Goal: Task Accomplishment & Management: Complete application form

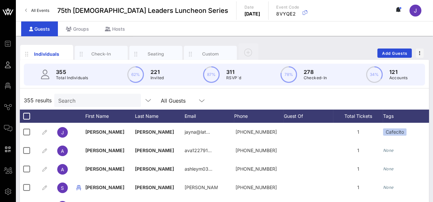
click at [23, 11] on link "All Events" at bounding box center [37, 10] width 32 height 11
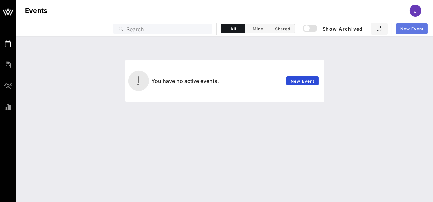
click at [407, 27] on span "New Event" at bounding box center [412, 28] width 24 height 5
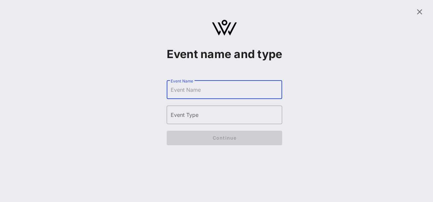
click at [204, 95] on input "Event Name" at bounding box center [225, 90] width 108 height 11
type input "76th [DEMOGRAPHIC_DATA] Leaders Luncheon Series"
click at [186, 120] on input "Event Type" at bounding box center [225, 115] width 108 height 11
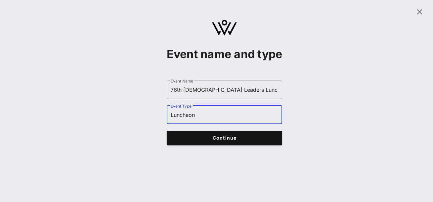
type input "Luncheon"
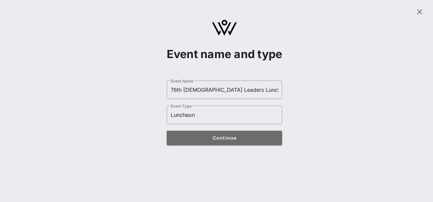
click at [216, 146] on button "Continue" at bounding box center [225, 138] width 116 height 15
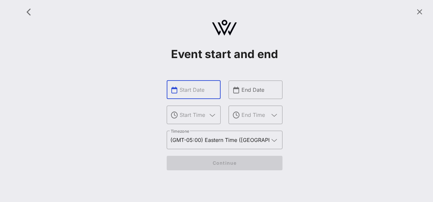
click at [199, 93] on input "text" at bounding box center [198, 90] width 37 height 11
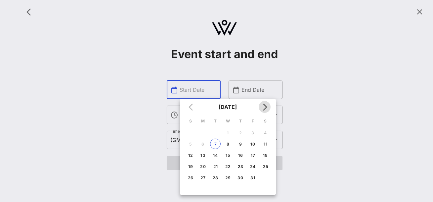
click at [266, 109] on icon "Next month" at bounding box center [265, 107] width 8 height 8
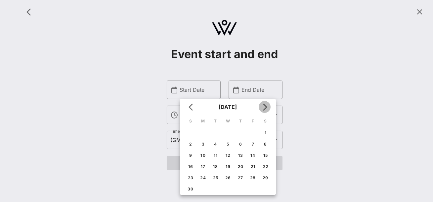
click at [266, 109] on icon "Next month" at bounding box center [265, 107] width 8 height 8
click at [191, 108] on icon "Previous month" at bounding box center [191, 107] width 8 height 8
click at [241, 156] on div "13" at bounding box center [240, 155] width 11 height 5
type input "Nov 13, 2025"
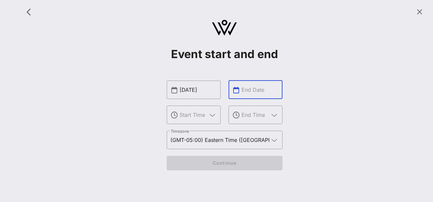
click at [245, 93] on input "text" at bounding box center [260, 90] width 37 height 11
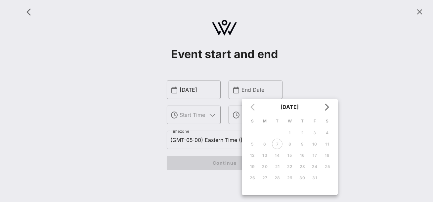
click at [145, 126] on div "Event start and end ​ Nov 13, 2025 ​ ​ End Date ​ ​ Timezone (GMT-05:00) Easter…" at bounding box center [224, 90] width 409 height 173
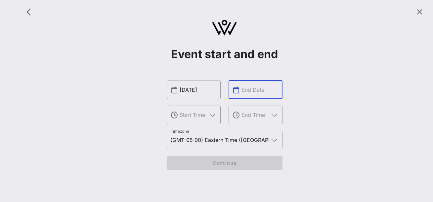
click at [246, 94] on input "text" at bounding box center [260, 90] width 37 height 11
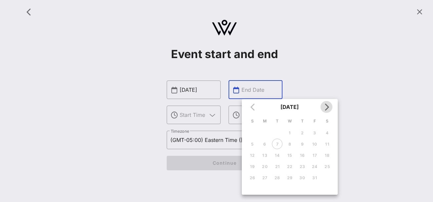
click at [326, 108] on icon "Next month" at bounding box center [327, 107] width 8 height 8
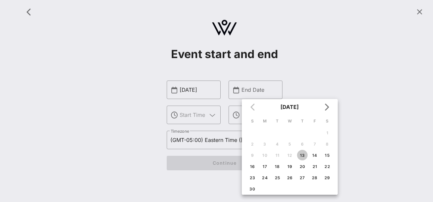
click at [304, 155] on div "13" at bounding box center [302, 155] width 11 height 5
type input "Nov 13, 2025"
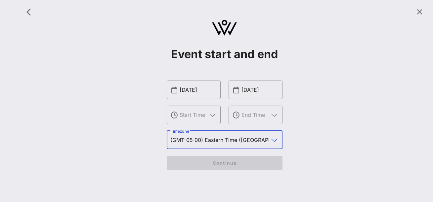
click at [242, 143] on input "(GMT-05:00) Eastern Time (US & Canada)" at bounding box center [220, 140] width 99 height 11
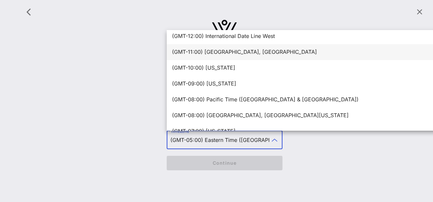
scroll to position [5, 0]
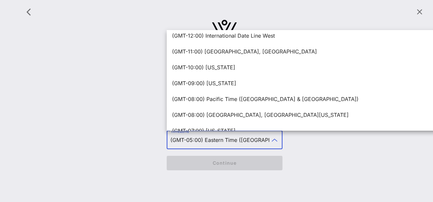
click at [229, 98] on div "(GMT-08:00) Pacific Time (US & Canada)" at bounding box center [340, 99] width 336 height 6
type input "(GMT-08:00) Pacific Time (US & Canada)"
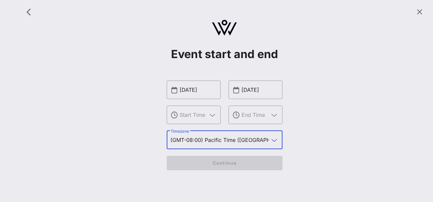
click at [309, 131] on div "Event start and end ​ Nov 13, 2025 ​ ​ Nov 13, 2025 ​ ​ Timezone (GMT-08:00) Pa…" at bounding box center [224, 90] width 409 height 173
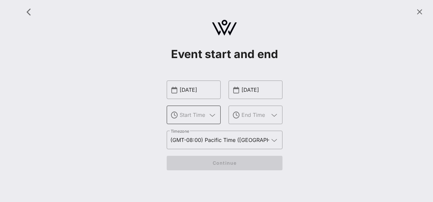
click at [212, 116] on icon at bounding box center [213, 115] width 6 height 8
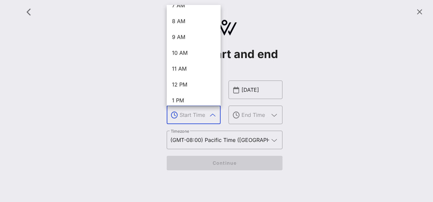
scroll to position [133, 0]
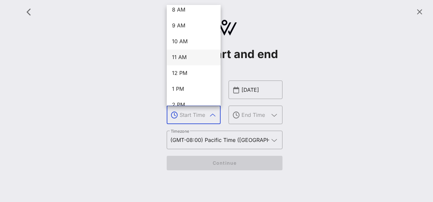
click at [185, 58] on div "11 AM" at bounding box center [193, 57] width 43 height 6
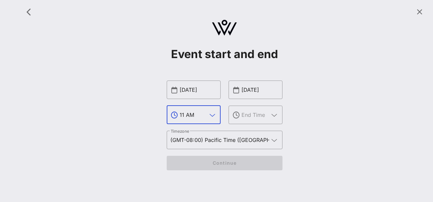
click at [211, 115] on icon at bounding box center [213, 115] width 6 height 8
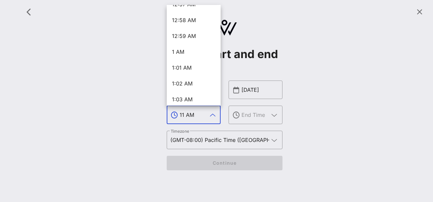
scroll to position [919, 0]
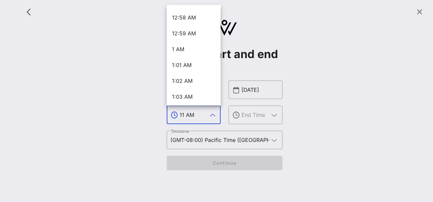
click at [121, 119] on div "Event start and end ​ Nov 13, 2025 ​ 11 AM ​ Nov 13, 2025 ​ ​ Timezone (GMT-08:…" at bounding box center [224, 90] width 409 height 173
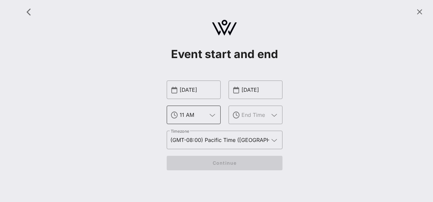
click at [183, 115] on input "11 AM" at bounding box center [193, 115] width 27 height 11
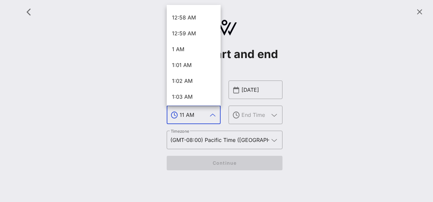
click at [184, 115] on input "11 AM" at bounding box center [193, 115] width 27 height 11
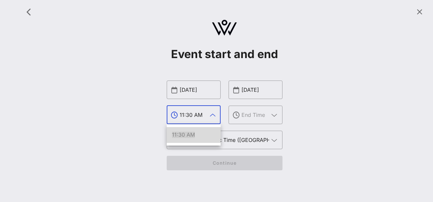
click at [181, 138] on span "11:30 AM" at bounding box center [183, 135] width 23 height 7
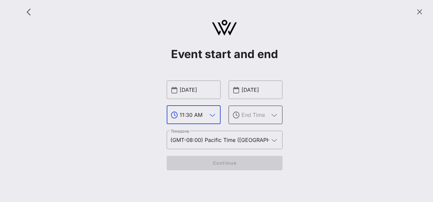
type input "11:30 AM"
click at [252, 116] on input "text" at bounding box center [255, 115] width 27 height 11
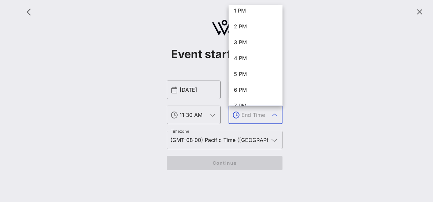
scroll to position [198, 0]
click at [242, 44] on div "2 PM" at bounding box center [255, 40] width 43 height 14
type input "2 PM"
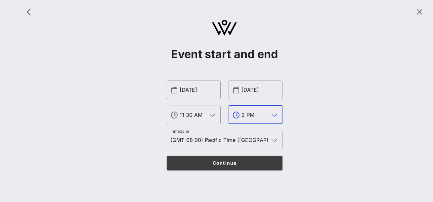
click at [215, 161] on span "Continue" at bounding box center [224, 163] width 103 height 6
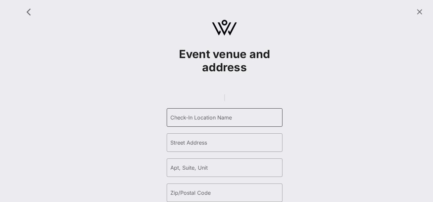
scroll to position [3, 0]
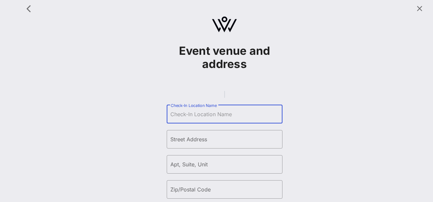
click at [192, 120] on input "Check-In Location Name" at bounding box center [225, 114] width 108 height 11
click at [224, 98] on gmp-place-autocomplete at bounding box center [224, 94] width 1 height 7
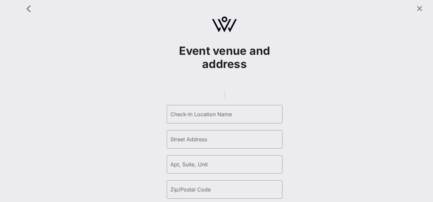
click at [224, 98] on gmp-place-autocomplete at bounding box center [224, 94] width 1 height 7
click at [225, 98] on gmp-place-autocomplete at bounding box center [224, 94] width 1 height 7
click at [306, 95] on div "Event venue and address ​ Check-In Location Name ​ Street Address ​ Apt, Suite,…" at bounding box center [224, 152] width 409 height 302
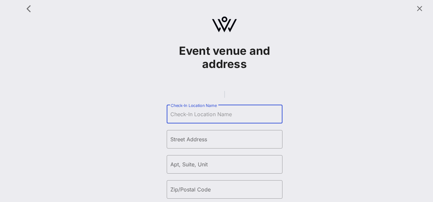
click at [191, 120] on input "Check-In Location Name" at bounding box center [225, 114] width 108 height 11
paste input "555 Flower St 51st Floor, Los Angeles, CA 90071"
type input "555 Flower St 51st Floor, Los Angeles, CA 90071"
click at [192, 120] on input "Check-In Location Name" at bounding box center [225, 114] width 108 height 11
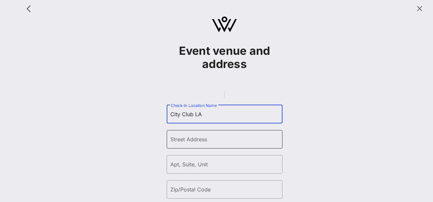
type input "City Club LA"
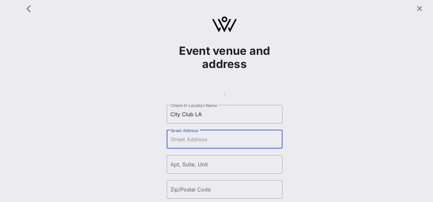
click at [189, 145] on input "Street Address" at bounding box center [225, 139] width 108 height 11
paste input "555 Flower St 51st Floor, Los Angeles, CA 90071"
drag, startPoint x: 221, startPoint y: 149, endPoint x: 300, endPoint y: 151, distance: 79.8
click at [300, 151] on div "Event venue and address ​ Check-In Location Name City Club LA ​ Street Address …" at bounding box center [224, 152] width 409 height 302
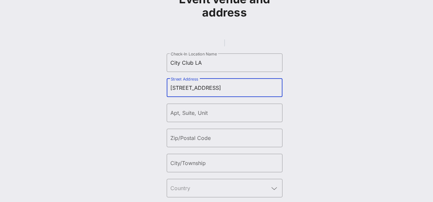
scroll to position [64, 0]
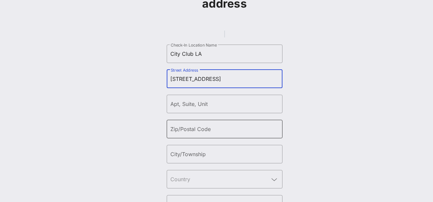
type input "555 Flower St 51st Floor"
click at [247, 135] on input "Zip/Postal Code" at bounding box center [225, 129] width 108 height 11
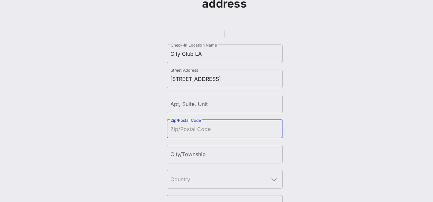
paste input "Los Angeles, CA 90071"
drag, startPoint x: 213, startPoint y: 139, endPoint x: 148, endPoint y: 136, distance: 65.6
click at [148, 137] on div "Event venue and address ​ Check-In Location Name City Club LA ​ Street Address …" at bounding box center [224, 91] width 409 height 302
type input "90071"
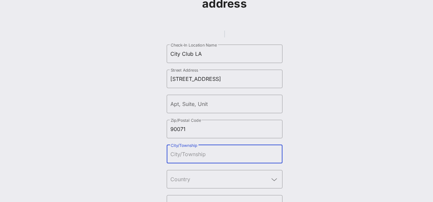
click at [185, 160] on input "City/Township" at bounding box center [225, 154] width 108 height 11
type input "l"
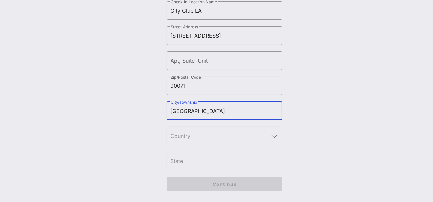
scroll to position [113, 0]
type input "Los Angeles"
click at [196, 140] on input "text" at bounding box center [220, 136] width 99 height 11
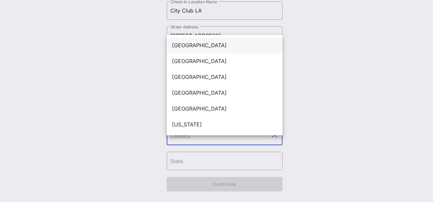
click at [198, 42] on div "United States" at bounding box center [224, 45] width 105 height 6
type input "United States"
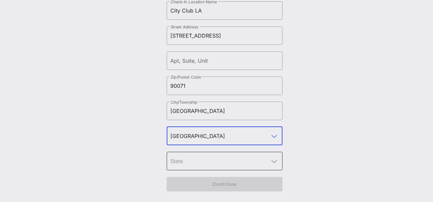
click at [193, 171] on div at bounding box center [225, 161] width 108 height 19
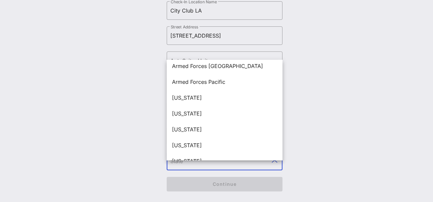
scroll to position [148, 0]
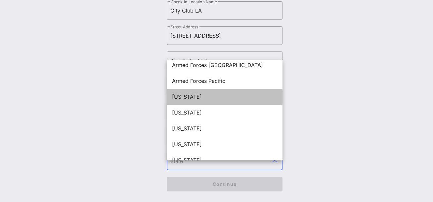
click at [197, 94] on div "California" at bounding box center [224, 97] width 105 height 6
type input "California"
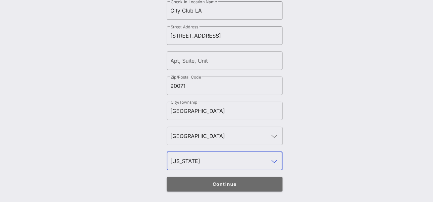
click at [240, 191] on button "Continue" at bounding box center [225, 184] width 116 height 15
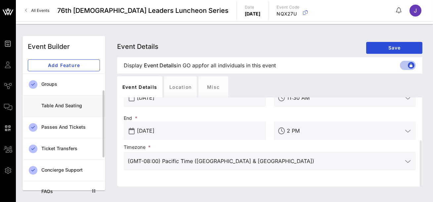
scroll to position [25, 0]
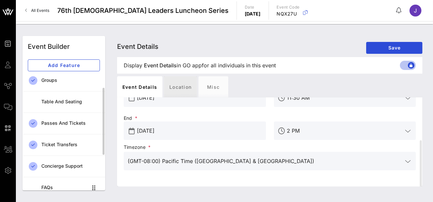
click at [182, 86] on div "Location" at bounding box center [180, 86] width 33 height 21
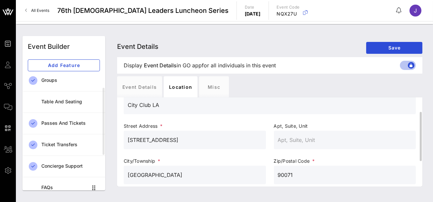
scroll to position [17, 0]
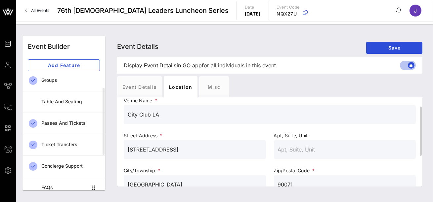
click at [166, 153] on input "555 Flower St 51st Floor" at bounding box center [195, 150] width 134 height 11
click at [256, 92] on div "Event Details Location Misc" at bounding box center [269, 86] width 305 height 21
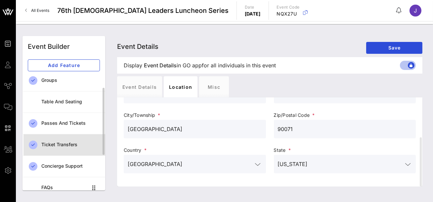
click at [64, 146] on div "Ticket Transfers" at bounding box center [70, 145] width 59 height 6
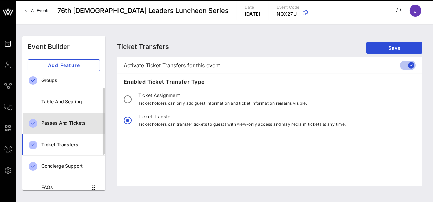
click at [66, 126] on div "Passes and Tickets" at bounding box center [70, 124] width 59 height 14
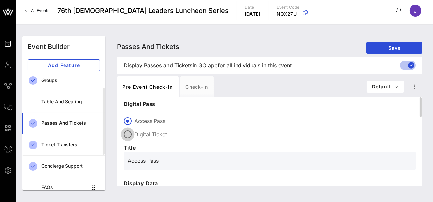
click at [130, 137] on div at bounding box center [127, 134] width 11 height 11
type input "Digital Ticket"
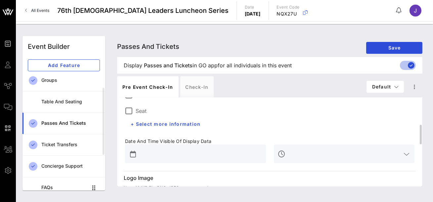
scroll to position [118, 0]
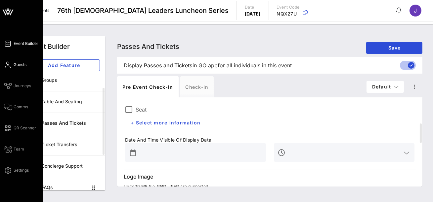
click at [11, 67] on link "Guests" at bounding box center [15, 65] width 22 height 8
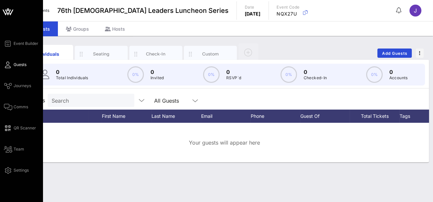
click at [21, 92] on div "Event Builder Guests Journeys Comms QR Scanner Team Settings" at bounding box center [23, 107] width 39 height 135
click at [22, 91] on div "Event Builder Guests Journeys Comms QR Scanner Team Settings" at bounding box center [23, 107] width 39 height 135
click at [24, 88] on span "Journeys" at bounding box center [23, 86] width 18 height 6
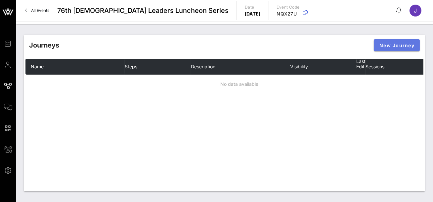
click at [390, 43] on span "New Journey" at bounding box center [396, 46] width 35 height 6
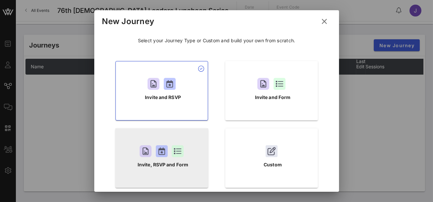
click at [178, 173] on div "Invite, RSVP and Form" at bounding box center [161, 159] width 93 height 60
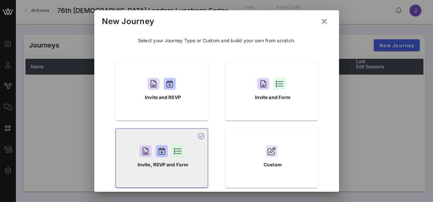
scroll to position [34, 0]
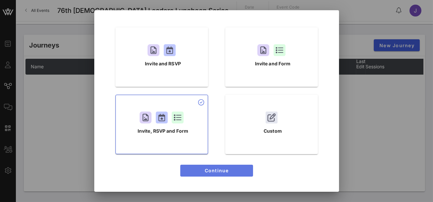
click at [214, 171] on span "Continue" at bounding box center [217, 171] width 62 height 6
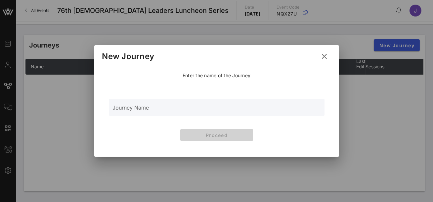
scroll to position [0, 0]
click at [135, 107] on div "Journey Name" at bounding box center [217, 107] width 208 height 17
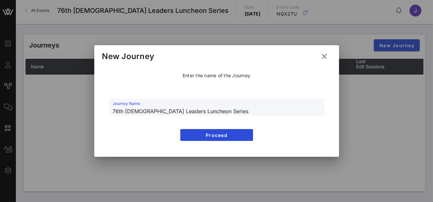
type input "76th Latino Leaders Luncheon Series"
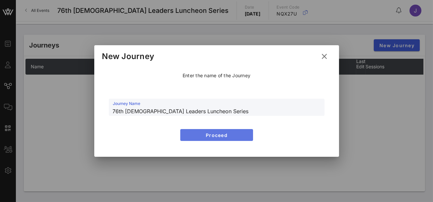
click at [189, 134] on span "Proceed" at bounding box center [217, 136] width 62 height 6
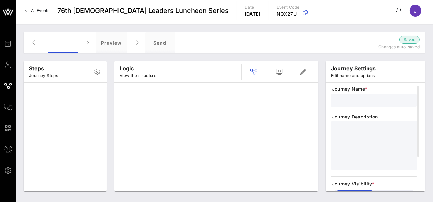
type input "76th Latino Leaders Luncheon Series"
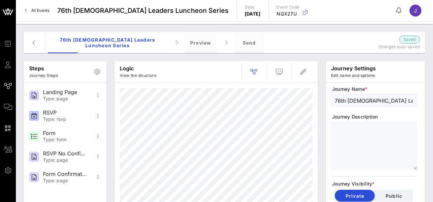
scroll to position [8, 0]
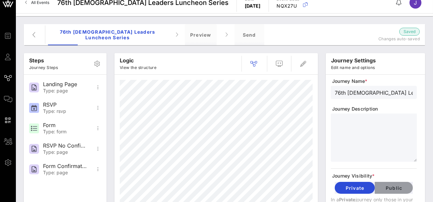
click at [392, 192] on button "Public" at bounding box center [394, 188] width 38 height 12
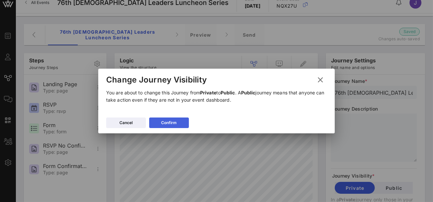
click at [179, 124] on button "Confirm" at bounding box center [169, 123] width 40 height 11
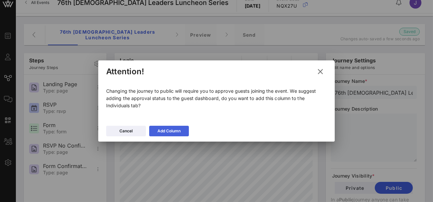
click at [161, 134] on div "Add Column" at bounding box center [168, 131] width 23 height 7
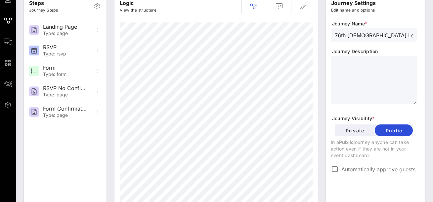
scroll to position [69, 0]
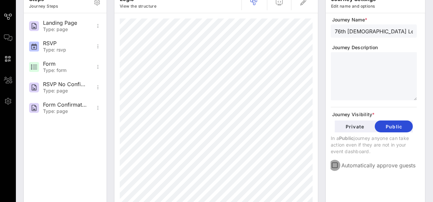
click at [337, 167] on div at bounding box center [334, 165] width 9 height 9
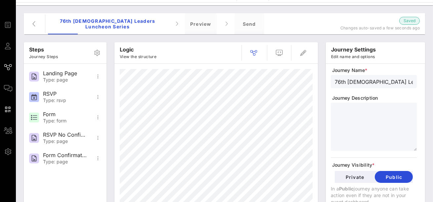
scroll to position [0, 0]
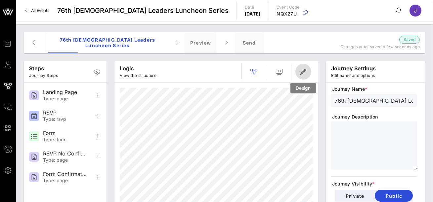
click at [302, 72] on icon "button" at bounding box center [303, 72] width 8 height 8
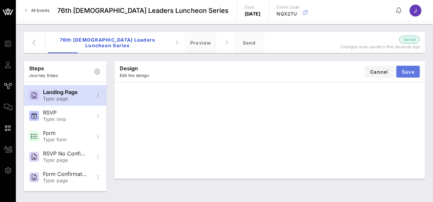
click at [409, 74] on span "Save" at bounding box center [408, 72] width 13 height 6
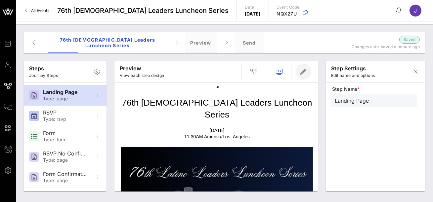
scroll to position [27, 0]
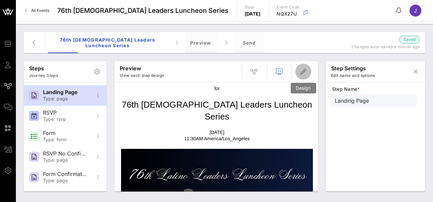
click at [305, 71] on icon "button" at bounding box center [303, 72] width 8 height 8
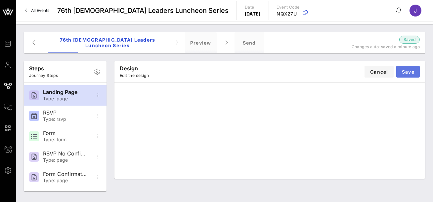
click at [411, 72] on span "Save" at bounding box center [408, 72] width 13 height 6
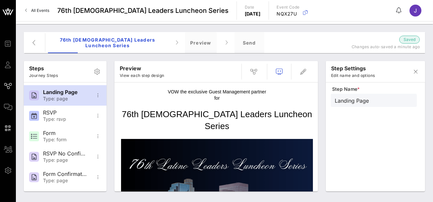
scroll to position [13, 0]
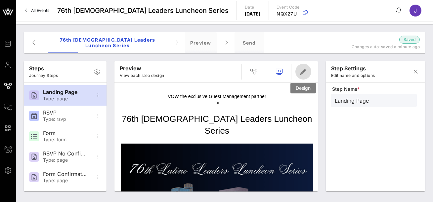
click at [302, 74] on icon "button" at bounding box center [303, 72] width 8 height 8
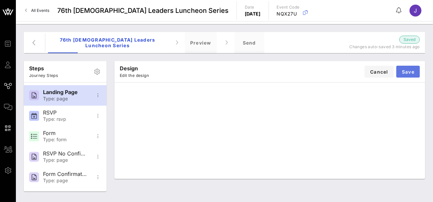
click at [409, 72] on span "Save" at bounding box center [408, 72] width 13 height 6
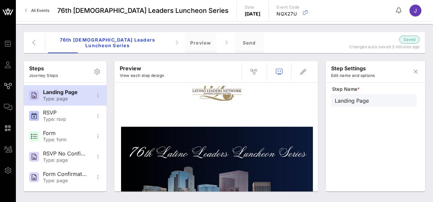
scroll to position [44, 0]
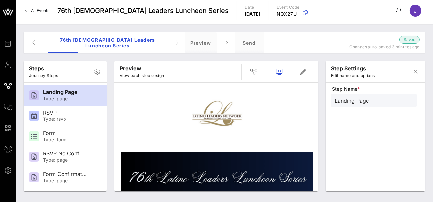
click at [213, 119] on img at bounding box center [217, 114] width 192 height 64
click at [300, 74] on icon "button" at bounding box center [303, 72] width 8 height 8
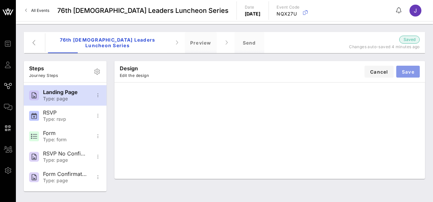
click at [405, 71] on span "Save" at bounding box center [408, 72] width 13 height 6
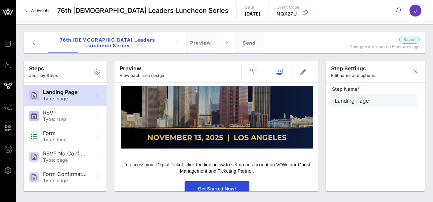
scroll to position [183, 0]
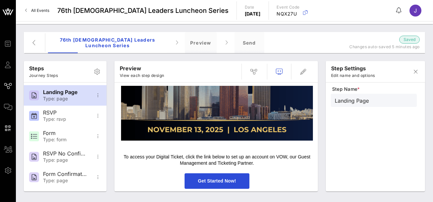
click at [223, 163] on p "To access your Digital Ticket, click the link below to set up an account on VOW…" at bounding box center [217, 160] width 192 height 13
click at [307, 70] on icon "button" at bounding box center [303, 72] width 8 height 8
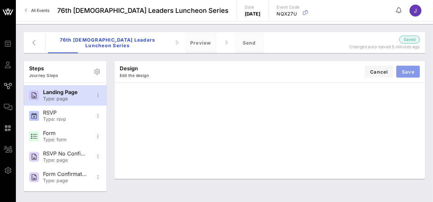
click at [407, 72] on span "Save" at bounding box center [408, 72] width 13 height 6
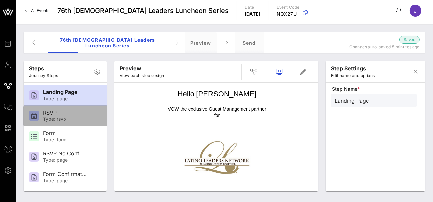
click at [75, 117] on div "Type: rsvp" at bounding box center [65, 120] width 44 height 6
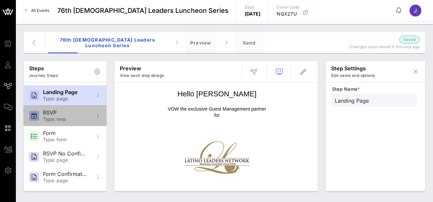
type input "RSVP"
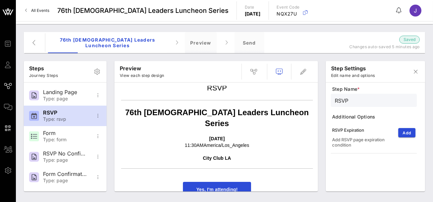
scroll to position [10, 0]
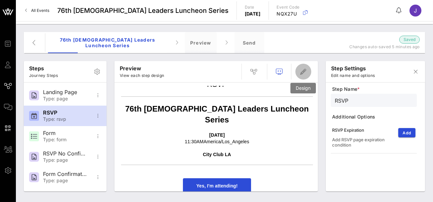
click at [304, 69] on icon "button" at bounding box center [303, 72] width 8 height 8
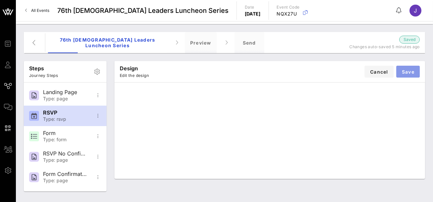
click at [402, 71] on span "Save" at bounding box center [408, 72] width 13 height 6
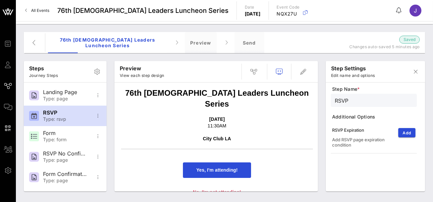
scroll to position [23, 0]
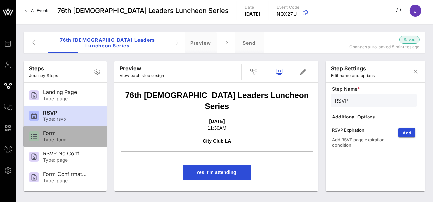
click at [59, 141] on div "Type: form" at bounding box center [65, 140] width 44 height 6
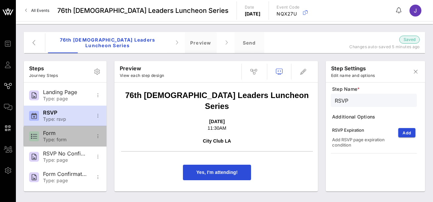
type input "Form"
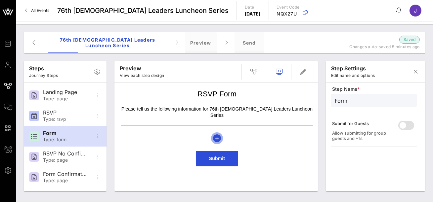
click at [219, 135] on icon "button" at bounding box center [217, 139] width 8 height 8
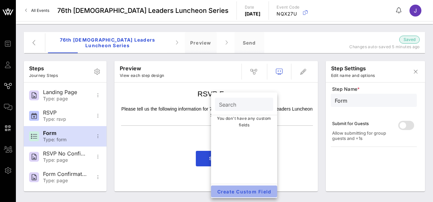
click at [232, 191] on span "Create Custom Field" at bounding box center [244, 192] width 56 height 6
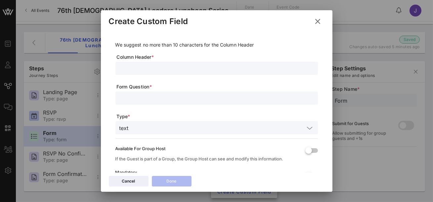
click at [173, 67] on input "text" at bounding box center [216, 68] width 195 height 9
type input "Name"
click at [153, 94] on input "text" at bounding box center [216, 98] width 195 height 9
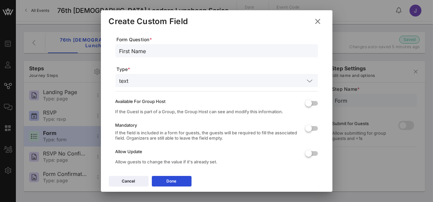
scroll to position [56, 0]
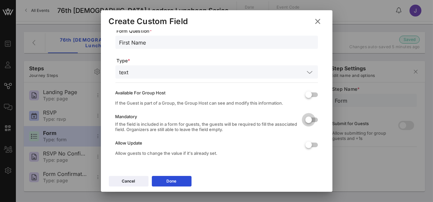
type input "First Name"
click at [314, 123] on div at bounding box center [308, 119] width 11 height 11
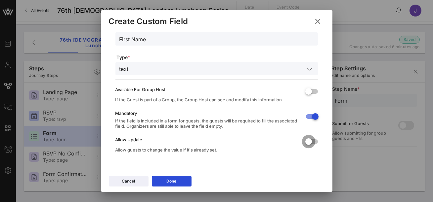
click at [311, 143] on div at bounding box center [308, 141] width 11 height 11
click at [171, 183] on icon at bounding box center [171, 182] width 5 height 4
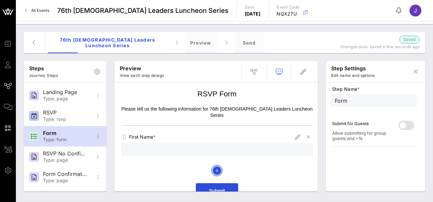
click at [219, 167] on icon "button" at bounding box center [217, 171] width 8 height 8
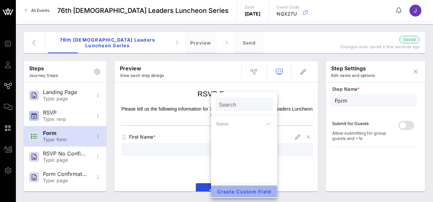
click at [233, 194] on span "Create Custom Field" at bounding box center [244, 192] width 56 height 6
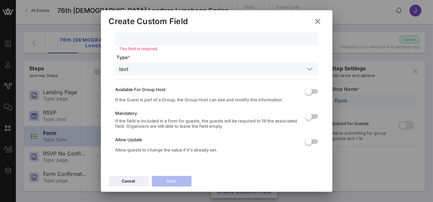
click at [176, 33] on div at bounding box center [216, 38] width 195 height 13
type input "Name"
click at [149, 70] on input "text" at bounding box center [217, 69] width 173 height 9
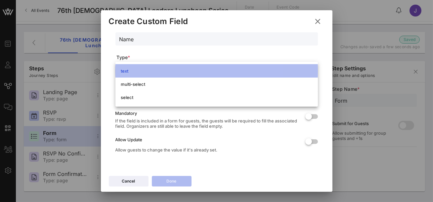
click at [149, 70] on div "text" at bounding box center [217, 70] width 192 height 5
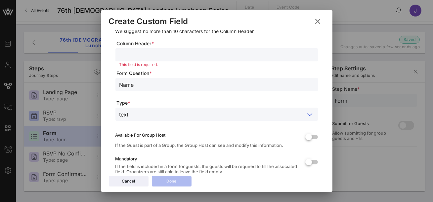
scroll to position [0, 0]
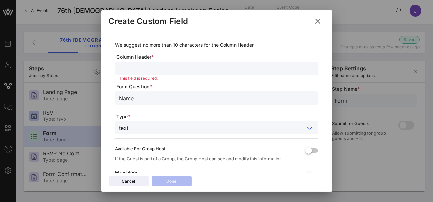
click at [139, 67] on input "text" at bounding box center [216, 68] width 195 height 9
type input "Name"
click at [119, 97] on div "Name" at bounding box center [216, 98] width 202 height 13
click at [121, 98] on input "Name" at bounding box center [216, 98] width 195 height 9
type input "Last Name"
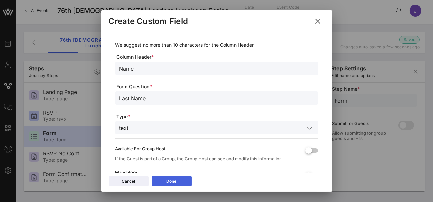
click at [163, 179] on button "Done" at bounding box center [172, 181] width 40 height 11
click at [120, 68] on input "Name" at bounding box center [216, 68] width 195 height 9
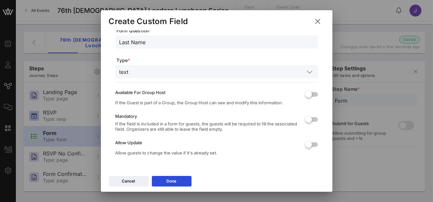
scroll to position [59, 0]
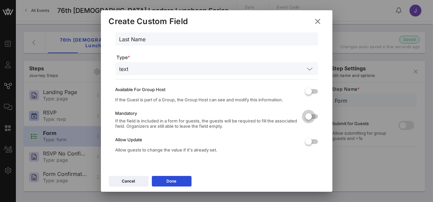
type input "LName"
click at [313, 116] on div at bounding box center [308, 116] width 11 height 11
click at [309, 142] on div at bounding box center [308, 141] width 11 height 11
click at [173, 182] on icon at bounding box center [171, 181] width 5 height 5
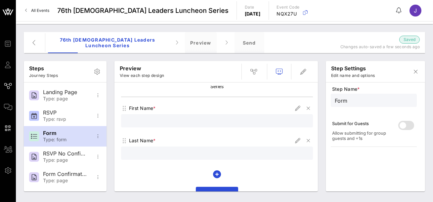
scroll to position [29, 0]
click at [216, 170] on icon "button" at bounding box center [217, 174] width 8 height 8
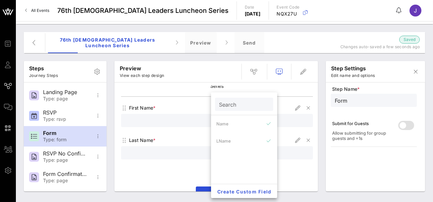
click at [198, 116] on input "text" at bounding box center [217, 120] width 184 height 9
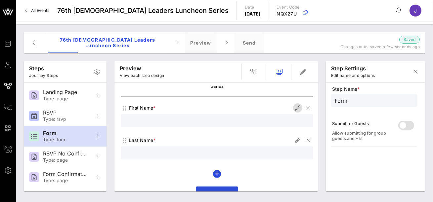
click at [296, 105] on icon "button" at bounding box center [298, 108] width 8 height 8
type input "Name"
type input "First Name"
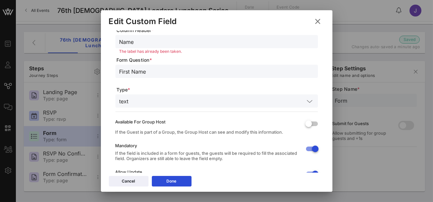
scroll to position [0, 0]
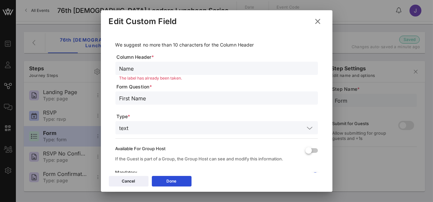
click at [137, 71] on input "Name" at bounding box center [216, 68] width 195 height 9
type input "Job"
click at [140, 97] on input "First Name" at bounding box center [216, 98] width 195 height 9
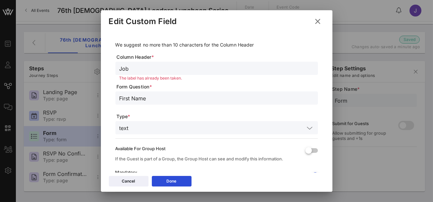
click at [140, 97] on input "First Name" at bounding box center [216, 98] width 195 height 9
type input "Job Title"
click at [170, 183] on icon at bounding box center [171, 182] width 5 height 4
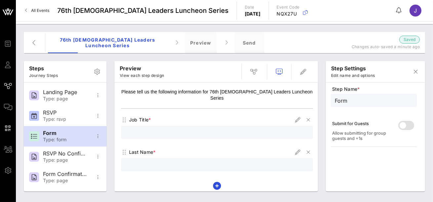
scroll to position [27, 0]
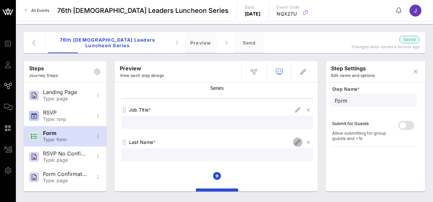
click at [295, 139] on icon "button" at bounding box center [298, 143] width 8 height 8
type input "LName"
type input "Last Name"
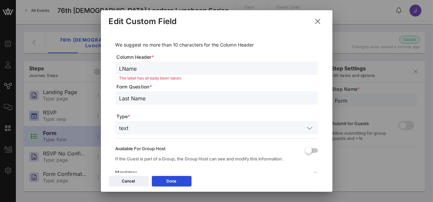
drag, startPoint x: 137, startPoint y: 67, endPoint x: 98, endPoint y: 67, distance: 39.0
click at [98, 67] on div "Event Builder Guests Journeys Comms QR Scanner Team Settings 76th Latino Leader…" at bounding box center [216, 101] width 433 height 202
type input "Company"
click at [133, 95] on input "Last Name" at bounding box center [216, 98] width 195 height 9
click at [134, 95] on input "Last Name" at bounding box center [216, 98] width 195 height 9
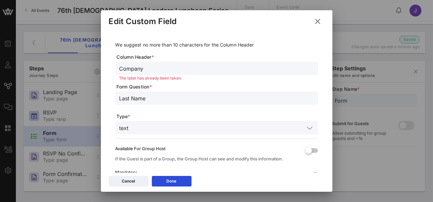
click at [134, 95] on input "Last Name" at bounding box center [216, 98] width 195 height 9
type input "Company"
click at [167, 177] on button "Done" at bounding box center [172, 181] width 40 height 11
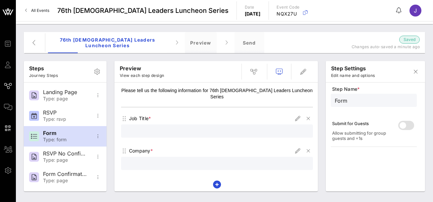
scroll to position [33, 0]
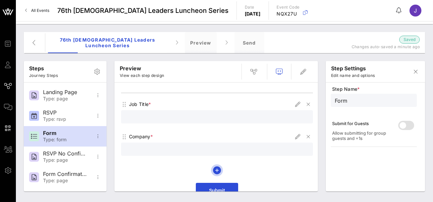
click at [215, 167] on icon "button" at bounding box center [217, 171] width 8 height 8
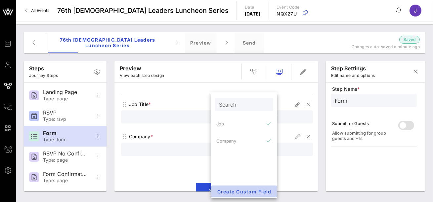
click at [248, 192] on span "Create Custom Field" at bounding box center [244, 192] width 56 height 6
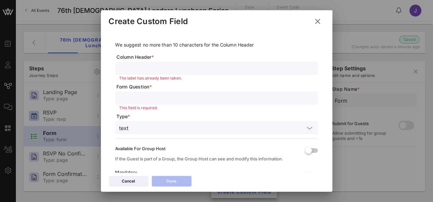
click at [155, 66] on input "text" at bounding box center [216, 68] width 195 height 9
type input "City"
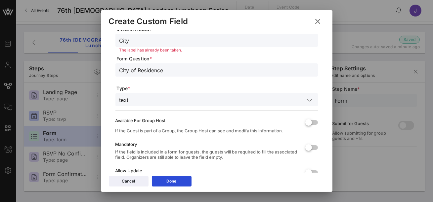
scroll to position [52, 0]
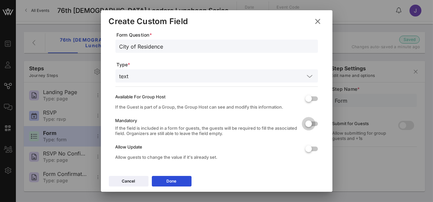
type input "City of Residence"
click at [314, 125] on div at bounding box center [308, 123] width 11 height 11
click at [313, 150] on div at bounding box center [308, 149] width 11 height 11
click at [148, 49] on input "City of Residence" at bounding box center [216, 46] width 195 height 9
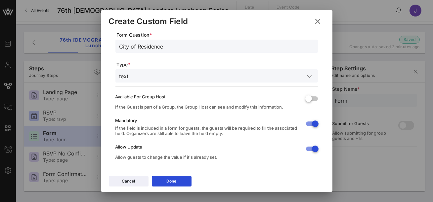
click at [148, 49] on input "City of Residence" at bounding box center [216, 46] width 195 height 9
click at [167, 188] on div "Cancel Done" at bounding box center [217, 182] width 232 height 19
click at [170, 186] on button "Done" at bounding box center [172, 181] width 40 height 11
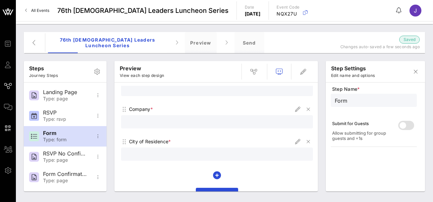
scroll to position [68, 0]
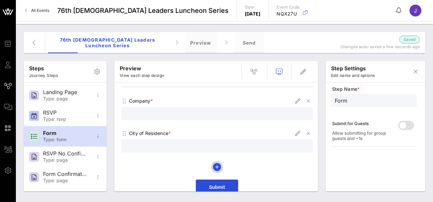
click at [217, 163] on icon "button" at bounding box center [217, 167] width 8 height 8
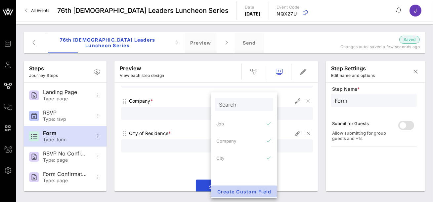
click at [233, 191] on span "Create Custom Field" at bounding box center [244, 192] width 56 height 6
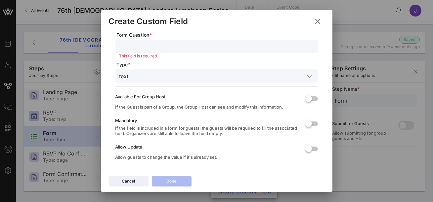
scroll to position [0, 0]
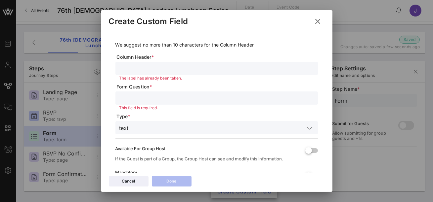
click at [146, 65] on input "text" at bounding box center [216, 68] width 195 height 9
type input "State"
click at [136, 96] on input "text" at bounding box center [216, 98] width 195 height 9
paste input "City of Residence"
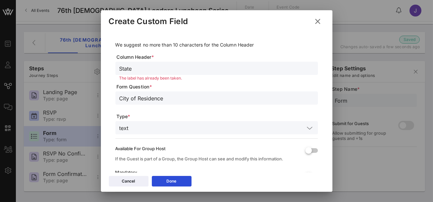
drag, startPoint x: 130, startPoint y: 98, endPoint x: 114, endPoint y: 97, distance: 15.6
click at [115, 98] on div "We suggest no more than 10 characters for the Column Header Column Header * Sta…" at bounding box center [217, 129] width 216 height 196
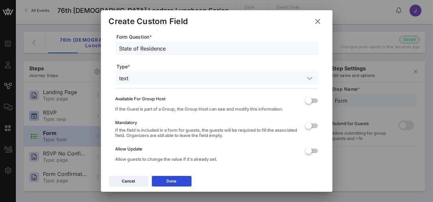
scroll to position [59, 0]
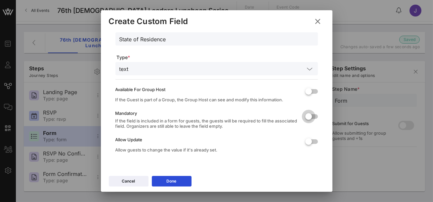
type input "State of Residence"
click at [314, 114] on div at bounding box center [308, 116] width 11 height 11
click at [310, 144] on div at bounding box center [308, 141] width 11 height 11
click at [178, 183] on button "Done" at bounding box center [172, 181] width 40 height 11
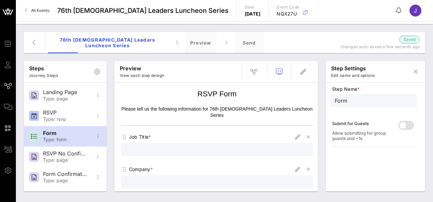
scroll to position [101, 0]
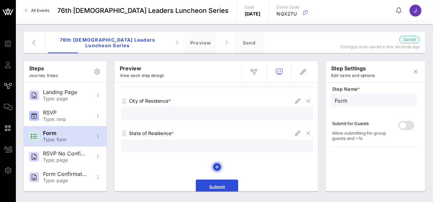
click at [219, 163] on icon "button" at bounding box center [217, 167] width 8 height 8
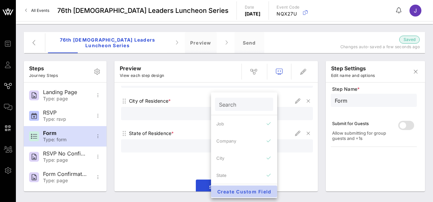
click at [238, 196] on button "Create Custom Field" at bounding box center [244, 192] width 66 height 12
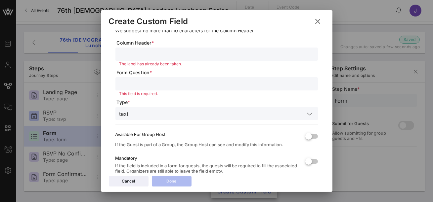
scroll to position [0, 0]
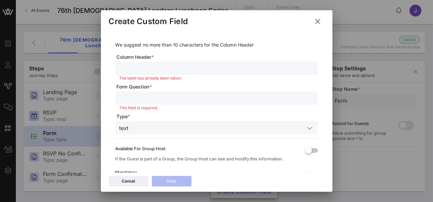
click at [146, 69] on input "text" at bounding box center [216, 68] width 195 height 9
paste input "Industry"
type input "Industry"
click at [142, 98] on input "text" at bounding box center [216, 98] width 195 height 9
paste input "Industry"
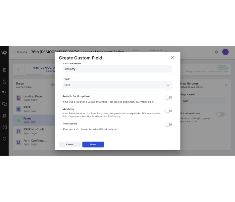
scroll to position [59, 0]
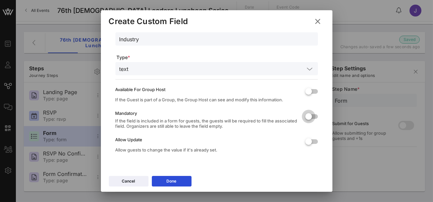
type input "Industry"
click at [310, 120] on div at bounding box center [308, 116] width 11 height 11
click at [310, 142] on div at bounding box center [308, 141] width 11 height 11
click at [248, 73] on div "text" at bounding box center [216, 68] width 195 height 13
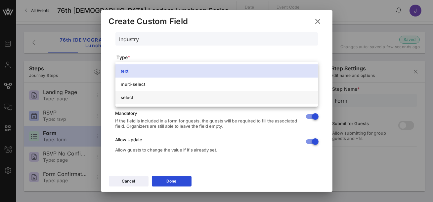
click at [214, 98] on div "select" at bounding box center [217, 97] width 192 height 5
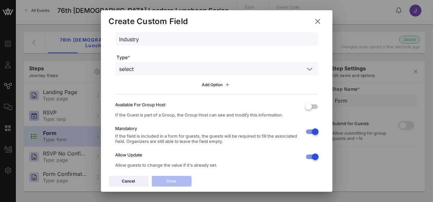
click at [224, 84] on div "Add Option" at bounding box center [216, 84] width 29 height 7
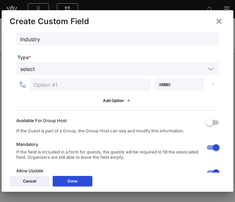
click at [76, 87] on input "text" at bounding box center [90, 84] width 113 height 9
type input "Corporate/Private Sector"
click at [108, 100] on div "Add Option" at bounding box center [117, 100] width 29 height 7
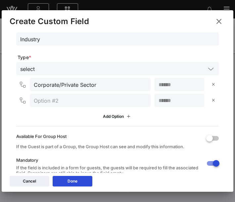
click at [94, 101] on input "text" at bounding box center [90, 100] width 113 height 9
type input "Government/Public Sector"
click at [110, 117] on div "Add Option" at bounding box center [117, 116] width 29 height 7
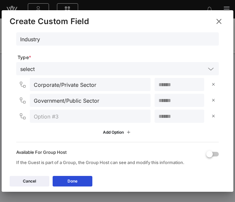
click at [82, 119] on input "text" at bounding box center [90, 116] width 113 height 9
type input "Nonprofit/Advocacy"
click at [111, 133] on div "Add Option" at bounding box center [117, 132] width 29 height 7
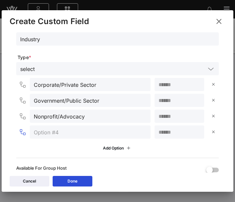
click at [91, 135] on input "text" at bounding box center [90, 132] width 113 height 9
type input "Media/Communications"
click at [113, 149] on div "Add Option" at bounding box center [117, 148] width 29 height 7
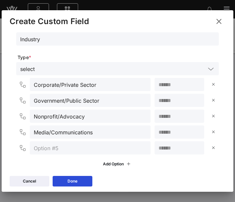
click at [82, 146] on input "text" at bounding box center [90, 148] width 113 height 9
type input "Law/Legal Services"
click at [112, 161] on div "Add Option" at bounding box center [117, 164] width 29 height 7
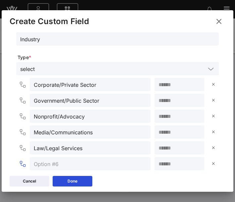
click at [103, 161] on input "text" at bounding box center [90, 164] width 113 height 9
type input "P"
type input "Other"
click at [78, 183] on button "Done" at bounding box center [73, 181] width 40 height 11
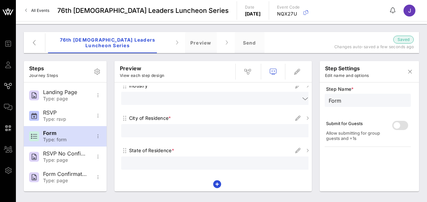
scroll to position [133, 0]
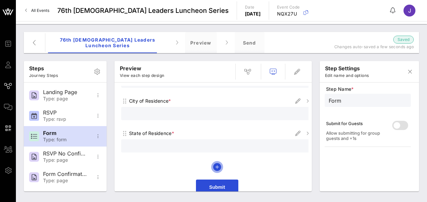
click at [218, 163] on icon "button" at bounding box center [217, 167] width 8 height 8
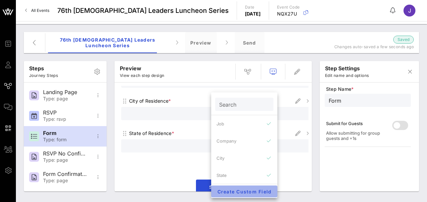
click at [241, 190] on span "Create Custom Field" at bounding box center [244, 192] width 56 height 6
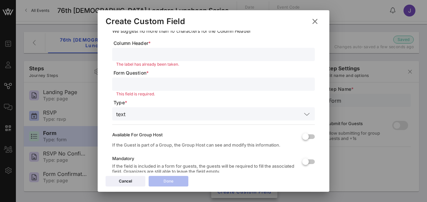
scroll to position [0, 0]
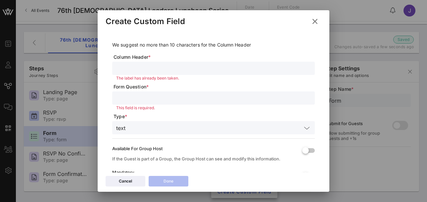
click at [158, 66] on input "text" at bounding box center [213, 68] width 195 height 9
type input "Are you a member of LLN?"
click at [140, 100] on input "text" at bounding box center [213, 98] width 195 height 9
click at [180, 71] on input "Are you a member of LLN?" at bounding box center [213, 68] width 195 height 9
click at [180, 72] on input "Are you a member of LLN?" at bounding box center [213, 68] width 195 height 9
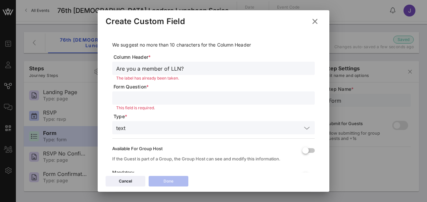
click at [180, 72] on input "Are you a member of LLN?" at bounding box center [213, 68] width 195 height 9
click at [145, 97] on input "text" at bounding box center [213, 98] width 195 height 9
paste input "Are you a member of LLN?"
type input "Are you a member of LLN?"
click at [141, 130] on input "text" at bounding box center [214, 128] width 173 height 9
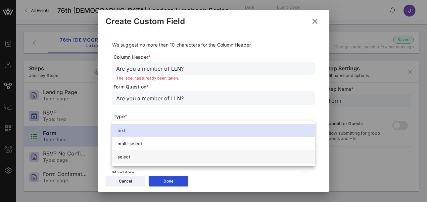
click at [146, 155] on div "select" at bounding box center [213, 156] width 192 height 5
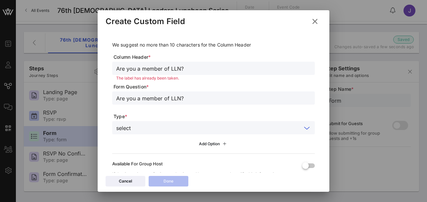
click at [202, 141] on div "Add Option" at bounding box center [213, 144] width 29 height 7
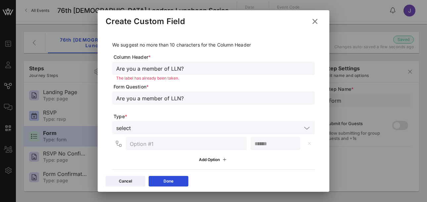
click at [180, 145] on input "text" at bounding box center [186, 144] width 113 height 9
type input "Yes"
click at [214, 164] on button "Add Option" at bounding box center [213, 159] width 37 height 11
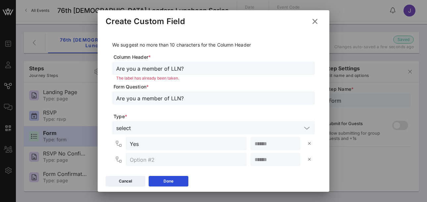
click at [182, 160] on input "text" at bounding box center [186, 159] width 113 height 9
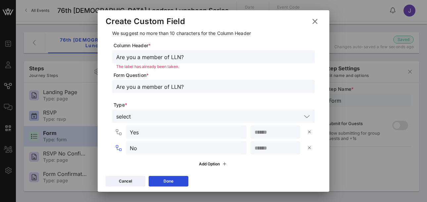
scroll to position [22, 0]
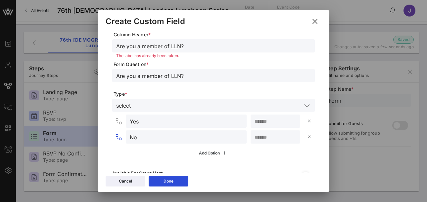
type input "No"
click at [204, 154] on div "Add Option" at bounding box center [213, 153] width 29 height 7
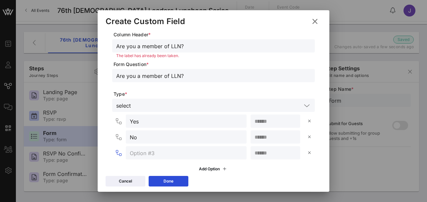
click at [184, 154] on input "text" at bounding box center [186, 153] width 113 height 9
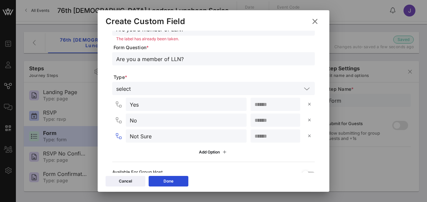
scroll to position [42, 0]
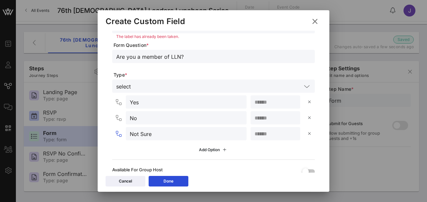
type input "Not Sure"
click at [207, 151] on div "Add Option" at bounding box center [213, 150] width 29 height 7
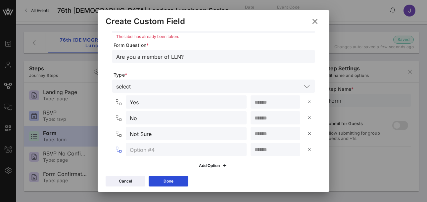
click at [174, 152] on input "text" at bounding box center [186, 150] width 113 height 9
click at [155, 151] on input "Send me info on becoming a member" at bounding box center [186, 150] width 113 height 9
click at [146, 150] on input "Send me info on becoming a member" at bounding box center [186, 150] width 113 height 9
click at [147, 151] on input "Send me info on becoming a member" at bounding box center [186, 150] width 113 height 9
click at [155, 151] on input "Send Me info on becoming a member" at bounding box center [186, 150] width 113 height 9
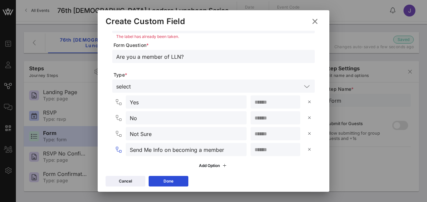
click at [175, 151] on input "Send Me Info on becoming a member" at bounding box center [186, 150] width 113 height 9
drag, startPoint x: 226, startPoint y: 151, endPoint x: 165, endPoint y: 151, distance: 60.2
click at [165, 151] on input "Send Me Info on Becoming a member" at bounding box center [186, 150] width 113 height 9
click at [185, 151] on input "Send Me Info on Becoming a member" at bounding box center [186, 150] width 113 height 9
drag, startPoint x: 225, startPoint y: 151, endPoint x: 153, endPoint y: 151, distance: 71.8
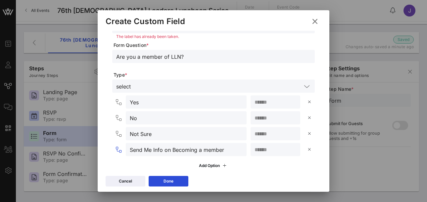
click at [153, 151] on input "Send Me Info on Becoming a member" at bounding box center [186, 150] width 113 height 9
type input "Send Me Membership Info"
click at [167, 181] on icon at bounding box center [168, 181] width 4 height 5
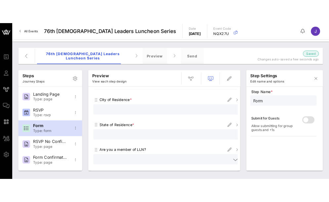
scroll to position [165, 0]
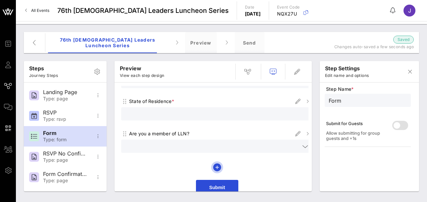
click at [216, 164] on icon "button" at bounding box center [217, 168] width 8 height 8
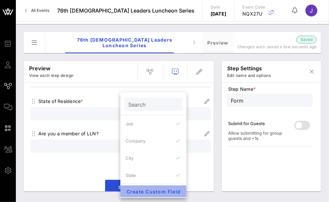
click at [154, 193] on span "Create Custom Field" at bounding box center [154, 192] width 56 height 6
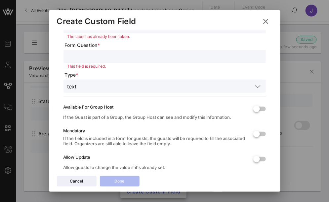
scroll to position [0, 0]
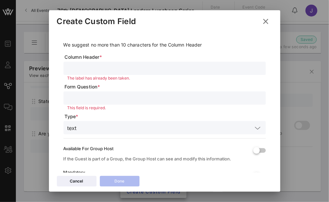
click at [94, 65] on input "text" at bounding box center [164, 68] width 195 height 9
paste input "Which generation do you identify with? *"
click at [161, 65] on input "Which generation do you identify with?" at bounding box center [164, 68] width 195 height 9
type input "Which generation do you identify with?"
click at [103, 95] on input "text" at bounding box center [164, 98] width 195 height 9
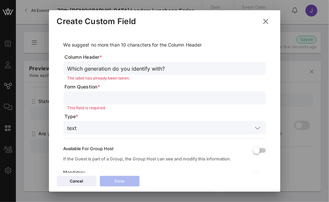
paste input "Which generation do you identify with? *"
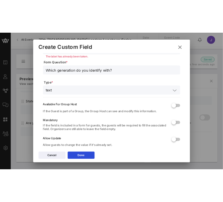
scroll to position [53, 0]
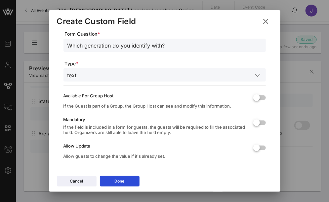
type input "Which generation do you identify with?"
click at [140, 81] on div "text" at bounding box center [164, 74] width 195 height 13
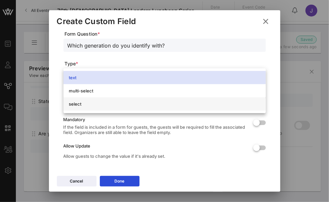
click at [133, 104] on div "select" at bounding box center [165, 104] width 192 height 5
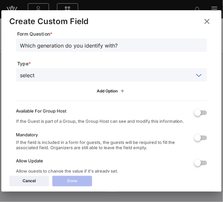
click at [70, 74] on input "text" at bounding box center [115, 75] width 156 height 9
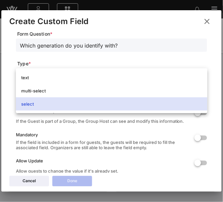
click at [64, 104] on div "select" at bounding box center [111, 104] width 181 height 5
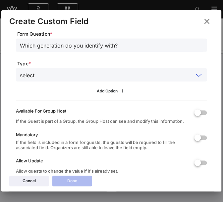
click at [106, 93] on div "Add Option" at bounding box center [111, 91] width 29 height 7
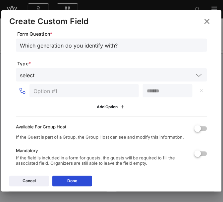
click at [68, 95] on input "text" at bounding box center [83, 91] width 101 height 9
type input "Gen Z (Born 1997-2012)"
click at [100, 108] on div "Add Option" at bounding box center [111, 107] width 29 height 7
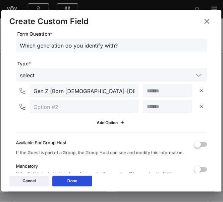
click at [81, 108] on input "text" at bounding box center [83, 107] width 101 height 9
type input "Millennial (Born 1981-1996)"
click at [101, 125] on div "Add Option" at bounding box center [111, 122] width 29 height 7
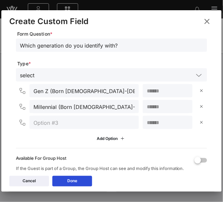
click at [79, 125] on input "text" at bounding box center [83, 122] width 101 height 9
type input "Gen X (Born 1965-1980)"
click at [114, 137] on div "Add Option" at bounding box center [111, 138] width 29 height 7
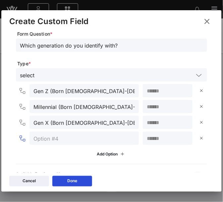
click at [83, 141] on input "text" at bounding box center [83, 138] width 101 height 9
type input "Baby Boomer (Born 1946-1964)"
click at [103, 155] on div "Add Option" at bounding box center [111, 154] width 29 height 7
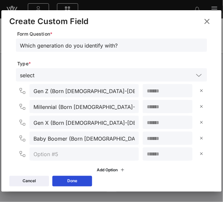
click at [88, 155] on input "text" at bounding box center [83, 154] width 101 height 9
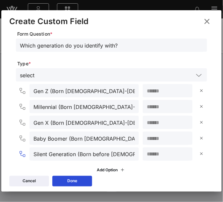
scroll to position [66, 0]
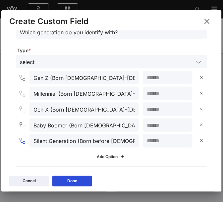
type input "Silent Generation (Born before [DEMOGRAPHIC_DATA])"
click at [106, 156] on div "Add Option" at bounding box center [111, 157] width 29 height 7
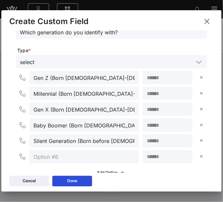
click at [85, 160] on input "text" at bounding box center [83, 157] width 101 height 9
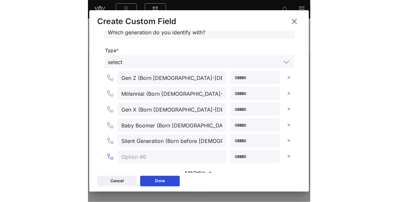
scroll to position [74, 0]
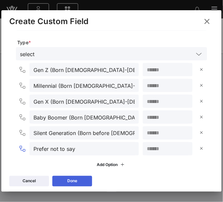
type input "Prefer not to say"
click at [81, 183] on button "Done" at bounding box center [72, 181] width 40 height 11
click at [84, 183] on button "Done" at bounding box center [72, 181] width 40 height 11
drag, startPoint x: 222, startPoint y: 129, endPoint x: 234, endPoint y: 129, distance: 12.6
click at [223, 129] on html "Event Builder Guests Journeys Comms QR Scanner Team Settings 76th Latino Leader…" at bounding box center [111, 101] width 223 height 202
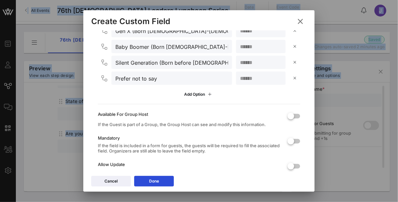
scroll to position [158, 0]
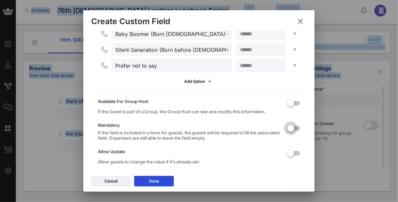
click at [293, 132] on div at bounding box center [290, 128] width 11 height 11
click at [293, 155] on div at bounding box center [290, 153] width 11 height 11
click at [161, 181] on button "Done" at bounding box center [154, 181] width 40 height 11
click at [155, 181] on icon at bounding box center [154, 182] width 5 height 4
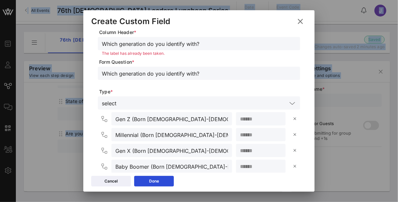
scroll to position [0, 0]
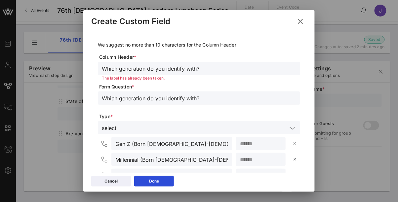
drag, startPoint x: 202, startPoint y: 67, endPoint x: 98, endPoint y: 70, distance: 104.2
click at [98, 70] on div "Which generation do you identify with?" at bounding box center [199, 68] width 202 height 13
type input "Generation"
click at [143, 183] on button "Done" at bounding box center [154, 181] width 40 height 11
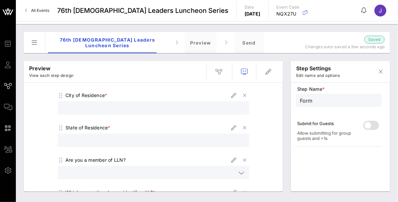
scroll to position [198, 0]
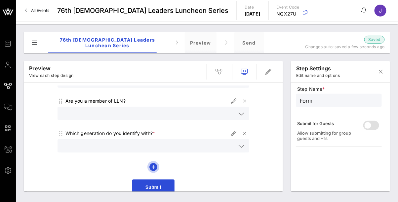
click at [153, 163] on icon "button" at bounding box center [154, 167] width 8 height 8
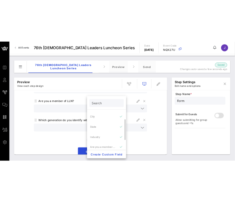
scroll to position [57, 0]
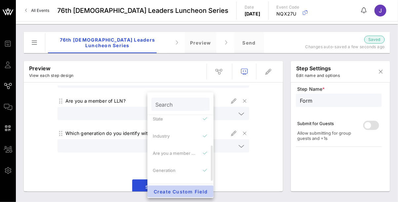
click at [170, 191] on span "Create Custom Field" at bounding box center [181, 192] width 56 height 6
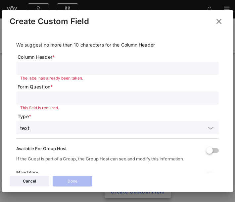
click at [34, 66] on input "text" at bounding box center [117, 68] width 195 height 9
type input "Ethnicity"
click at [36, 99] on input "text" at bounding box center [117, 98] width 195 height 9
paste input "Which ethnicity do you identify with?"
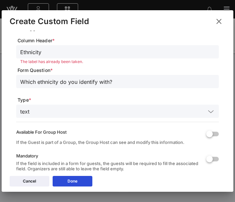
scroll to position [18, 0]
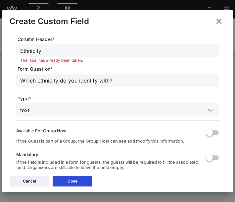
type input "Which ethnicity do you identify with?"
click at [46, 107] on input "text" at bounding box center [118, 110] width 173 height 9
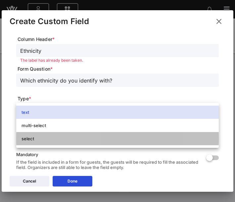
click at [45, 139] on div "select" at bounding box center [118, 138] width 192 height 5
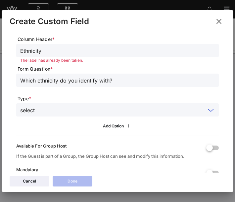
click at [50, 109] on input "text" at bounding box center [121, 110] width 168 height 9
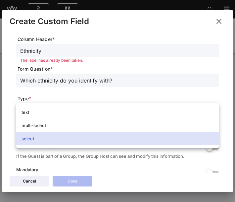
click at [49, 124] on div "multi-select" at bounding box center [118, 125] width 192 height 5
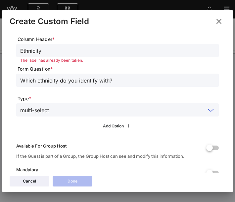
click at [112, 128] on div "Add Option" at bounding box center [117, 126] width 29 height 7
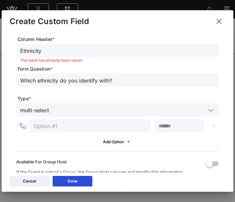
click at [106, 127] on input "text" at bounding box center [90, 126] width 113 height 9
type input "AAPI"
click at [114, 142] on div "Add Option" at bounding box center [117, 142] width 29 height 7
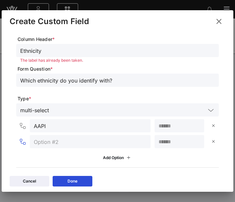
click at [84, 144] on input "text" at bounding box center [90, 142] width 113 height 9
type input "Black or A"
click at [48, 52] on input "Ethnicity" at bounding box center [117, 50] width 195 height 9
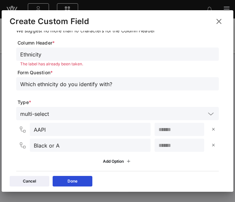
scroll to position [15, 0]
click at [57, 56] on input "Ethnicity" at bounding box center [117, 54] width 195 height 9
click at [56, 56] on input "Ethnicity" at bounding box center [117, 54] width 195 height 9
type input "Ethnicity question"
click at [65, 66] on div "Ethnicity question The label has already been taken." at bounding box center [117, 58] width 202 height 22
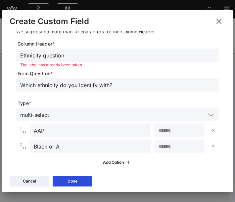
scroll to position [24, 0]
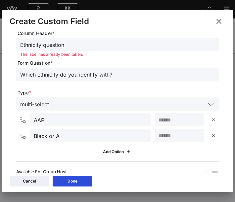
click at [73, 138] on input "Black or A" at bounding box center [90, 136] width 113 height 9
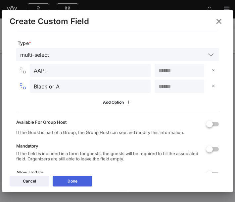
scroll to position [78, 0]
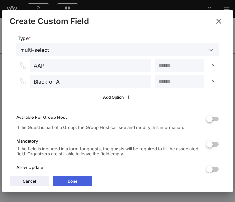
click at [75, 180] on div "Done" at bounding box center [72, 181] width 10 height 7
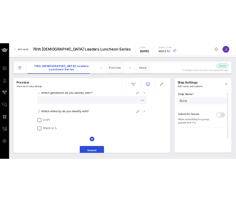
scroll to position [241, 0]
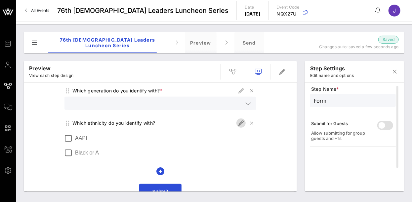
click at [239, 119] on icon "button" at bounding box center [241, 123] width 8 height 8
type input "Ethnicity question"
type input "Which ethnicity do you identify with?"
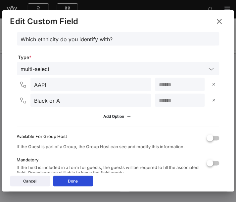
click at [67, 101] on input "Black or A" at bounding box center [90, 100] width 113 height 9
type input "Black or [DEMOGRAPHIC_DATA]"
click at [107, 116] on div "Add Option" at bounding box center [117, 116] width 29 height 7
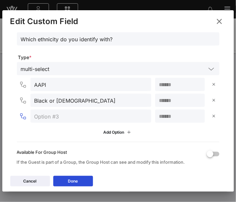
click at [86, 119] on input "text" at bounding box center [90, 116] width 113 height 9
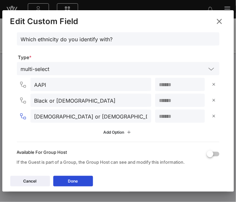
type input "[DEMOGRAPHIC_DATA] or [DEMOGRAPHIC_DATA]"
click at [119, 133] on icon at bounding box center [117, 132] width 5 height 4
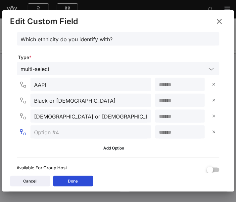
click at [95, 133] on input "text" at bounding box center [90, 132] width 113 height 9
type input "Middle Eastern or North African"
click at [113, 147] on div "Add Option" at bounding box center [117, 148] width 29 height 7
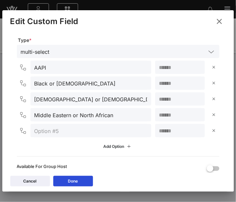
scroll to position [77, 0]
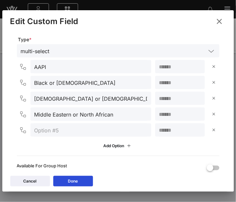
click at [102, 130] on input "text" at bounding box center [90, 130] width 113 height 9
type input "[DEMOGRAPHIC_DATA], [US_STATE][DEMOGRAPHIC_DATA], or [DEMOGRAPHIC_DATA]"
click at [112, 146] on div "Add Option" at bounding box center [117, 146] width 29 height 7
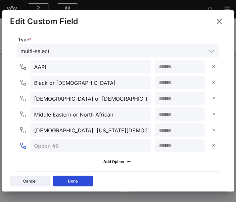
click at [91, 146] on input "text" at bounding box center [90, 146] width 113 height 9
type input "E"
type input "White"
click at [119, 165] on div "Add Option" at bounding box center [117, 162] width 29 height 7
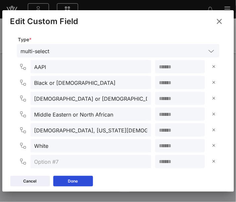
click at [103, 161] on input "text" at bounding box center [90, 162] width 113 height 9
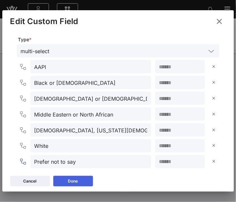
type input "Prefer not to say"
click at [86, 182] on button "Done" at bounding box center [73, 181] width 40 height 11
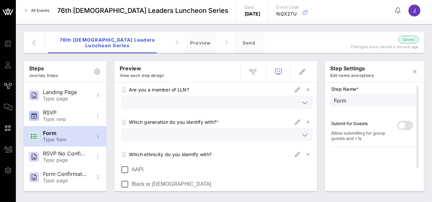
scroll to position [207, 0]
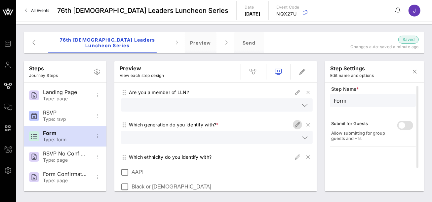
click at [297, 121] on icon "button" at bounding box center [298, 125] width 8 height 8
type input "Generation"
type input "Which generation do you identify with?"
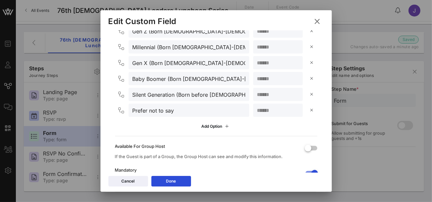
scroll to position [170, 0]
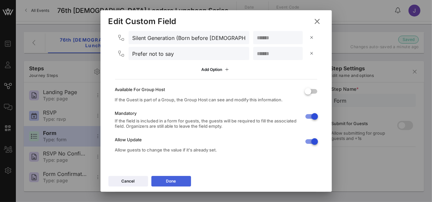
click at [172, 181] on icon at bounding box center [171, 182] width 5 height 4
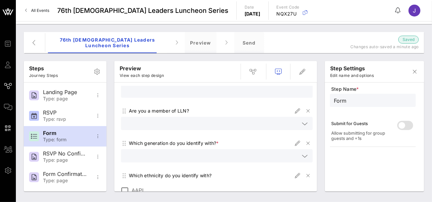
scroll to position [187, 0]
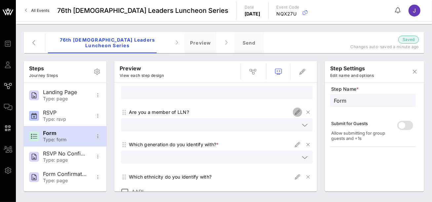
click at [297, 109] on icon "button" at bounding box center [298, 113] width 8 height 8
type input "Are you a member of LLN?"
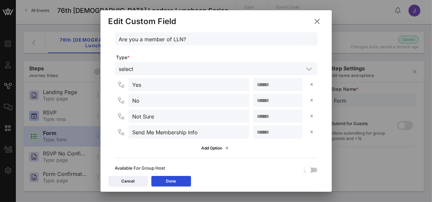
scroll to position [138, 0]
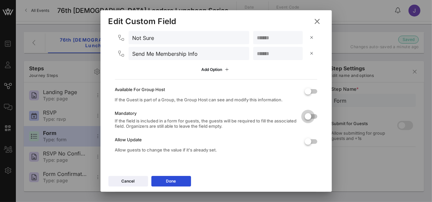
click at [305, 116] on div at bounding box center [308, 116] width 11 height 11
click at [313, 140] on div at bounding box center [308, 141] width 11 height 11
click at [171, 183] on icon at bounding box center [171, 182] width 6 height 6
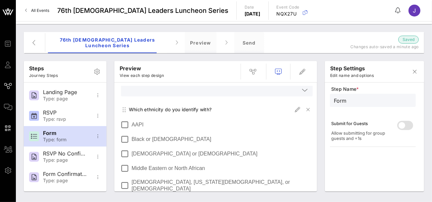
scroll to position [255, 0]
click at [299, 106] on icon "button" at bounding box center [298, 110] width 8 height 8
type input "Ethnicity question"
type input "Which ethnicity do you identify with?"
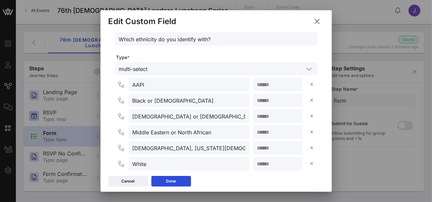
scroll to position [186, 0]
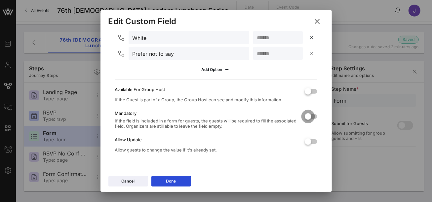
click at [307, 119] on div at bounding box center [308, 116] width 11 height 11
click at [311, 141] on div at bounding box center [308, 141] width 11 height 11
click at [169, 183] on button "Done" at bounding box center [172, 181] width 40 height 11
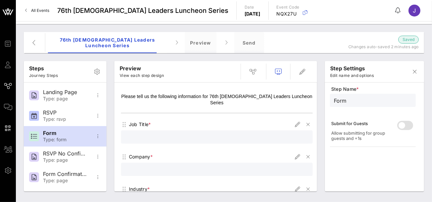
scroll to position [0, 0]
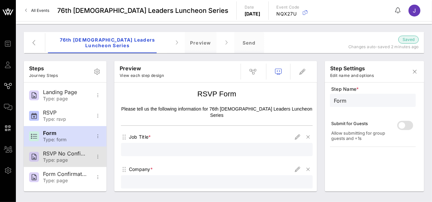
click at [72, 159] on div "Type: page" at bounding box center [65, 161] width 44 height 6
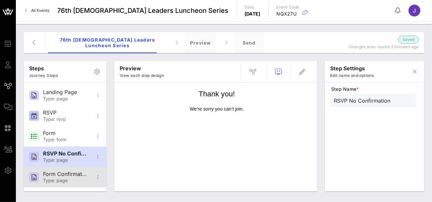
click at [70, 174] on div "Form Confirmation" at bounding box center [65, 174] width 44 height 6
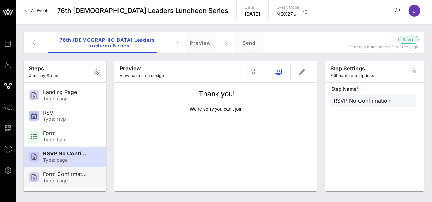
type input "Form Confirmation"
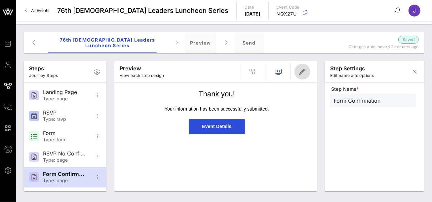
click at [306, 70] on icon "button" at bounding box center [303, 72] width 8 height 8
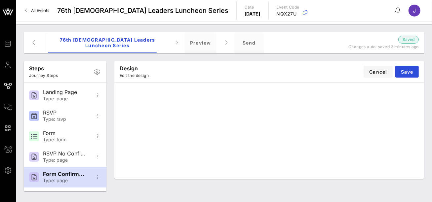
click at [276, 74] on div "Design Edit the design Cancel Save" at bounding box center [269, 71] width 310 height 21
click at [412, 73] on span "Save" at bounding box center [407, 72] width 13 height 6
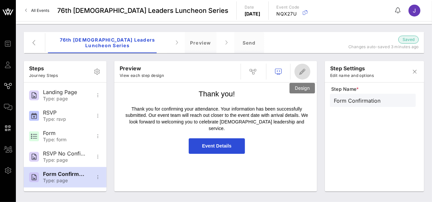
click at [305, 73] on icon "button" at bounding box center [303, 72] width 8 height 8
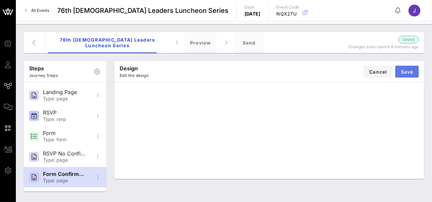
click at [412, 70] on span "Save" at bounding box center [407, 72] width 13 height 6
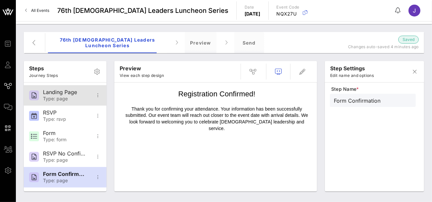
click at [60, 97] on div "Type: page" at bounding box center [65, 99] width 44 height 6
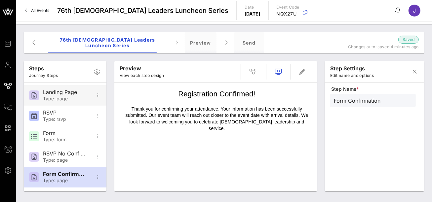
type input "Landing Page"
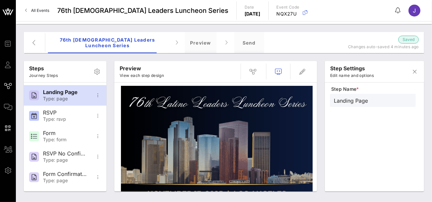
scroll to position [157, 0]
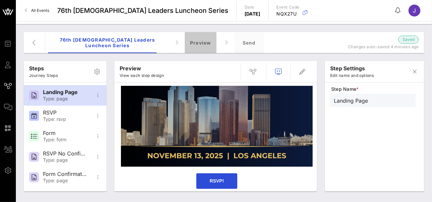
click at [197, 44] on div "Preview" at bounding box center [201, 42] width 32 height 21
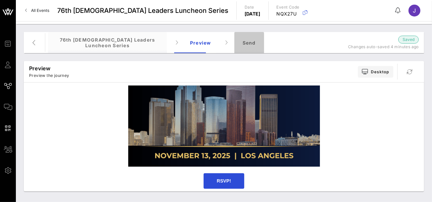
click at [236, 44] on div "Send" at bounding box center [250, 42] width 30 height 21
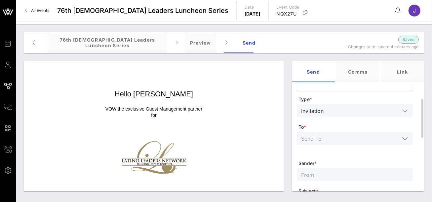
scroll to position [28, 0]
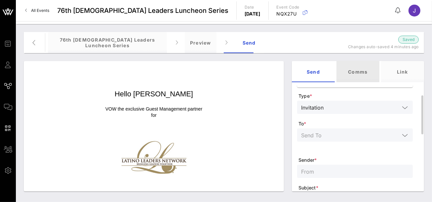
click at [361, 70] on div "Comms" at bounding box center [358, 71] width 43 height 21
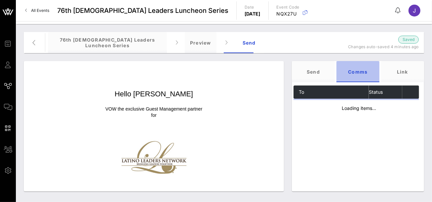
scroll to position [0, 0]
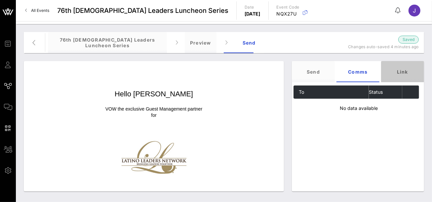
click at [394, 70] on div "Link" at bounding box center [402, 71] width 43 height 21
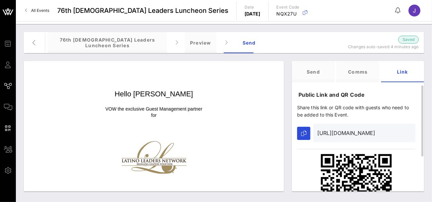
click at [329, 134] on input "https://go.vow.app/event/2f278fb6-0810-4ff8-a6e1-804e44f497de/journeys/577?atte…" at bounding box center [365, 133] width 94 height 11
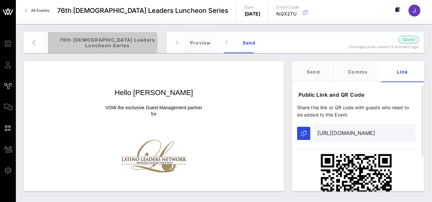
click at [146, 42] on div "76th Latino Leaders Luncheon Series" at bounding box center [107, 42] width 119 height 21
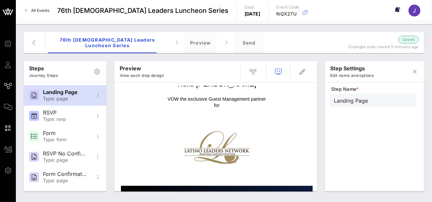
scroll to position [0, 0]
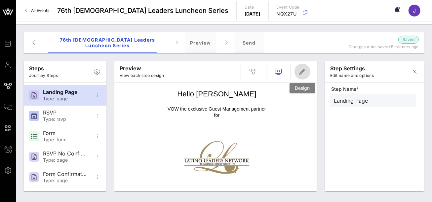
click at [304, 72] on icon "button" at bounding box center [303, 72] width 8 height 8
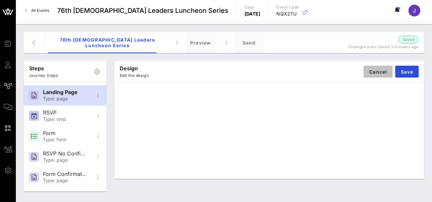
click at [378, 70] on span "Cancel" at bounding box center [378, 72] width 19 height 6
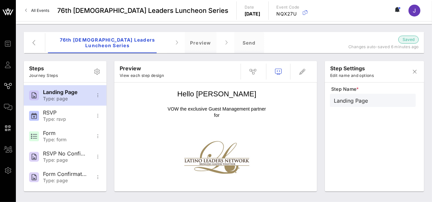
click at [233, 113] on p "VOW the exclusive Guest Management partner for" at bounding box center [217, 112] width 192 height 13
click at [192, 44] on div "Preview" at bounding box center [201, 42] width 32 height 21
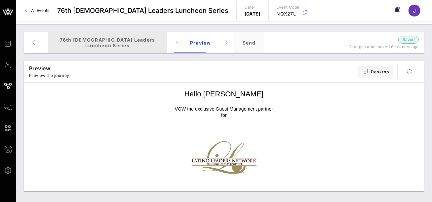
click at [139, 41] on div "76th Latino Leaders Luncheon Series" at bounding box center [107, 42] width 119 height 21
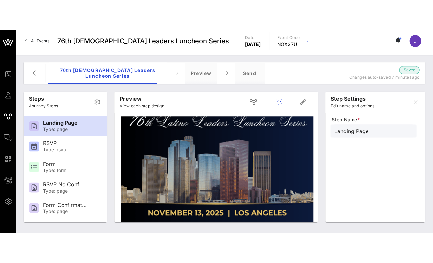
scroll to position [121, 0]
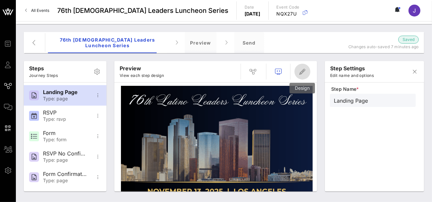
click at [303, 73] on icon "button" at bounding box center [303, 72] width 8 height 8
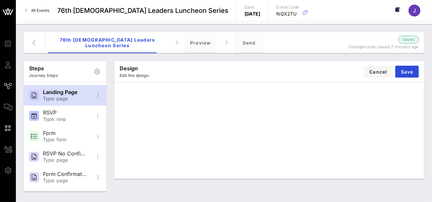
click at [282, 74] on div "Design Edit the design Cancel Save" at bounding box center [269, 71] width 310 height 21
click at [373, 72] on span "Cancel" at bounding box center [378, 72] width 19 height 6
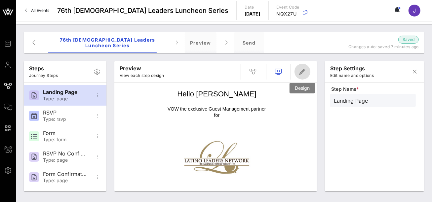
click at [303, 70] on icon "button" at bounding box center [303, 72] width 8 height 8
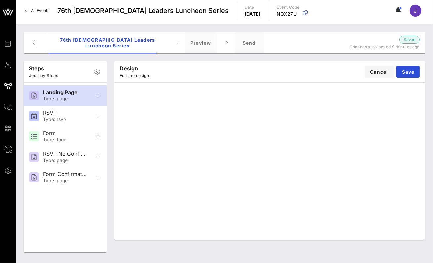
click at [409, 64] on div "Design Edit the design Cancel Save" at bounding box center [269, 71] width 311 height 21
click at [408, 71] on span "Save" at bounding box center [408, 72] width 13 height 6
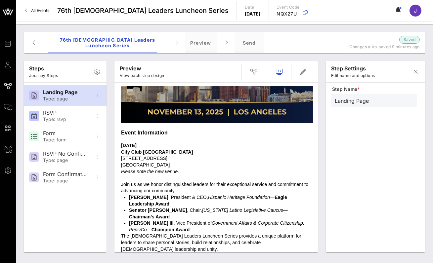
scroll to position [200, 0]
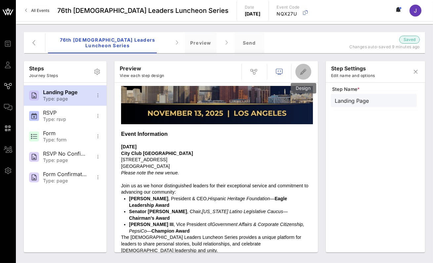
click at [303, 73] on icon "button" at bounding box center [303, 72] width 8 height 8
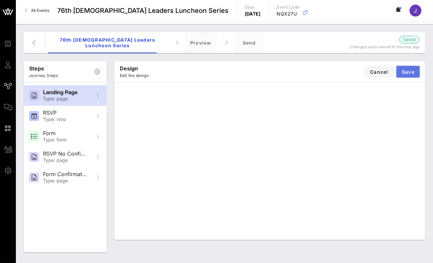
click at [406, 74] on span "Save" at bounding box center [408, 72] width 13 height 6
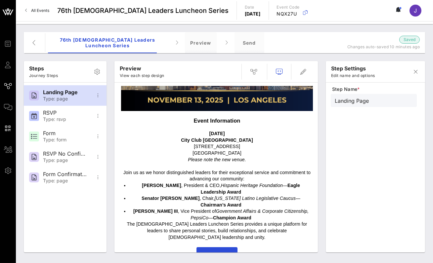
scroll to position [213, 0]
click at [252, 168] on p at bounding box center [217, 166] width 192 height 7
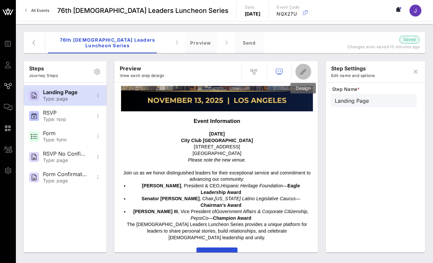
click at [305, 75] on icon "button" at bounding box center [303, 72] width 8 height 8
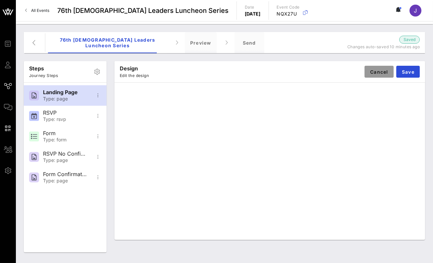
click at [379, 72] on span "Cancel" at bounding box center [379, 72] width 19 height 6
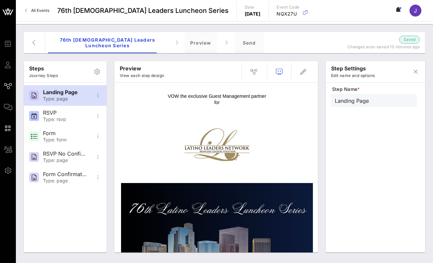
scroll to position [33, 0]
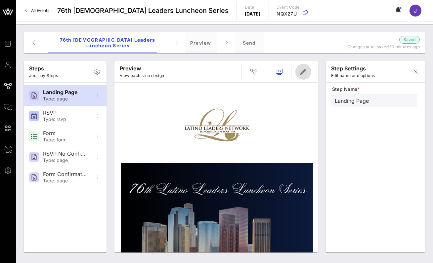
click at [302, 73] on icon "button" at bounding box center [303, 72] width 8 height 8
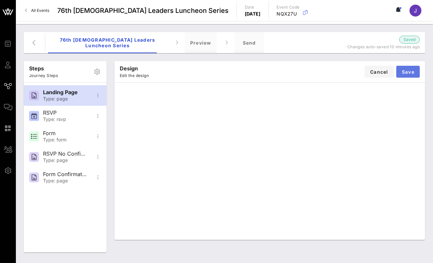
click at [406, 73] on span "Save" at bounding box center [408, 72] width 13 height 6
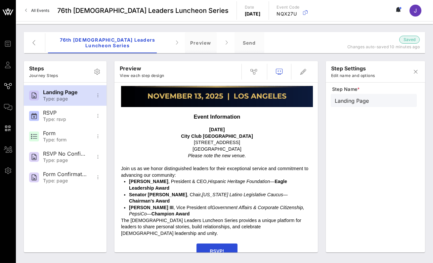
scroll to position [220, 0]
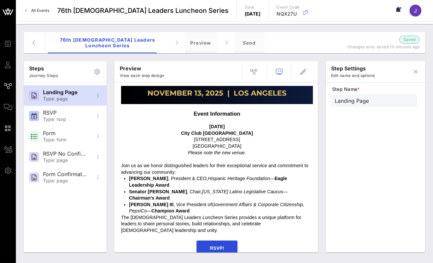
click at [179, 177] on p "José Antonio Tijerino , President & CEO, Hispanic Heritage Foundation — Eagle L…" at bounding box center [221, 182] width 184 height 13
click at [304, 73] on icon "button" at bounding box center [303, 72] width 8 height 8
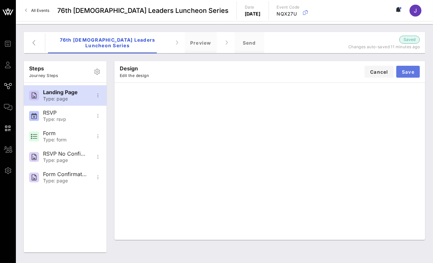
click at [410, 73] on span "Save" at bounding box center [408, 72] width 13 height 6
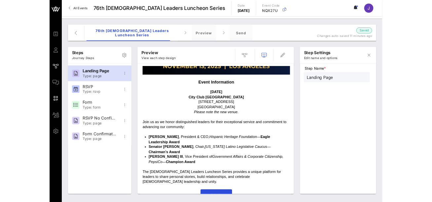
scroll to position [233, 0]
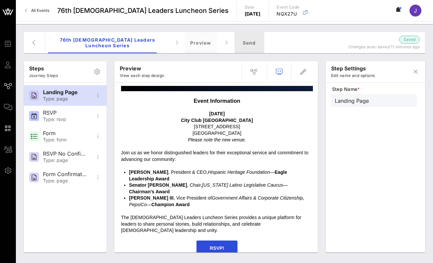
click at [241, 47] on div "Send" at bounding box center [250, 42] width 30 height 21
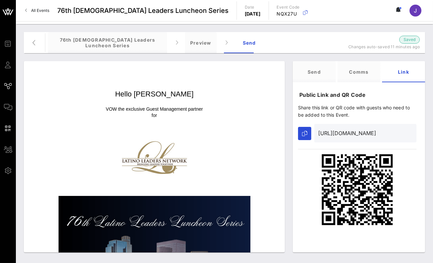
click at [339, 137] on input "https://go.vow.app/event/2f278fb6-0810-4ff8-a6e1-804e44f497de/journeys/577?atte…" at bounding box center [365, 133] width 94 height 11
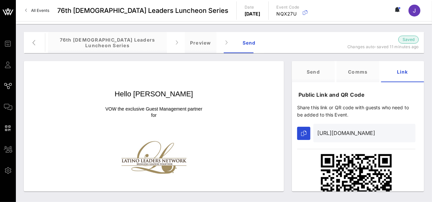
click at [209, 110] on p "VOW the exclusive Guest Management partner for" at bounding box center [154, 112] width 192 height 13
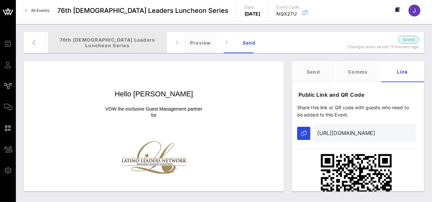
click at [140, 47] on div "76th Latino Leaders Luncheon Series" at bounding box center [107, 42] width 119 height 21
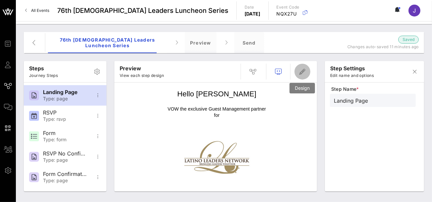
click at [303, 72] on icon "button" at bounding box center [303, 72] width 8 height 8
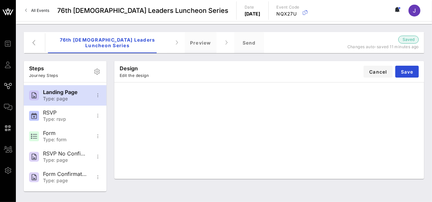
click at [297, 74] on div "Design Edit the design Cancel Save" at bounding box center [269, 71] width 310 height 21
click at [405, 69] on span "Save" at bounding box center [407, 72] width 13 height 6
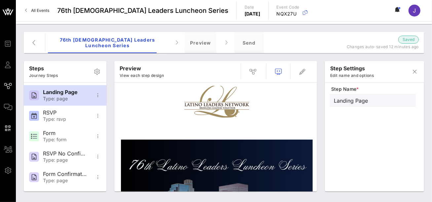
scroll to position [0, 0]
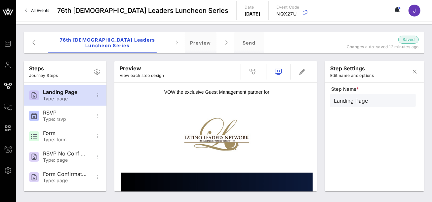
click at [237, 134] on img at bounding box center [217, 135] width 192 height 64
click at [307, 71] on span "button" at bounding box center [303, 72] width 16 height 8
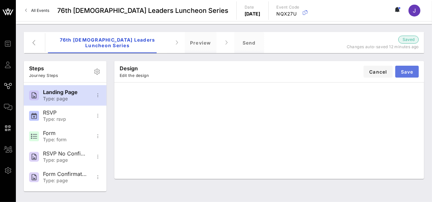
click at [415, 69] on button "Save" at bounding box center [407, 72] width 23 height 12
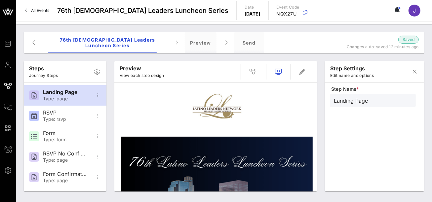
scroll to position [16, 0]
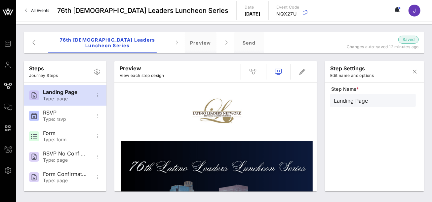
click at [240, 113] on img at bounding box center [217, 111] width 144 height 48
click at [303, 72] on icon "button" at bounding box center [303, 72] width 8 height 8
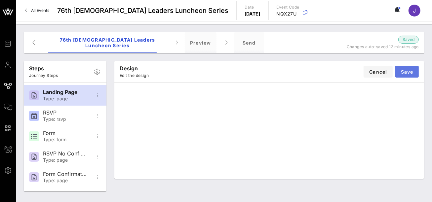
click at [404, 76] on button "Save" at bounding box center [407, 72] width 23 height 12
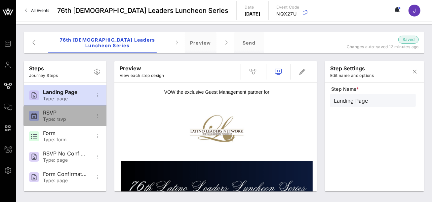
click at [64, 122] on div "Type: rsvp" at bounding box center [65, 120] width 44 height 6
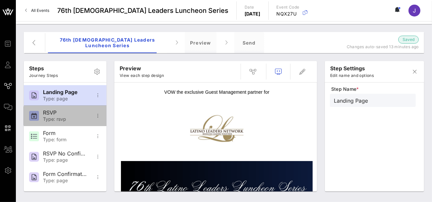
type input "RSVP"
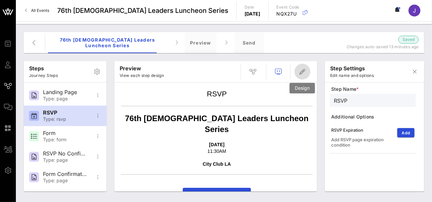
click at [308, 71] on span "button" at bounding box center [303, 72] width 16 height 8
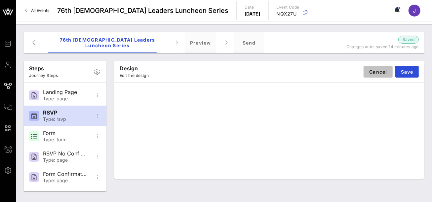
click at [374, 73] on span "Cancel" at bounding box center [378, 72] width 19 height 6
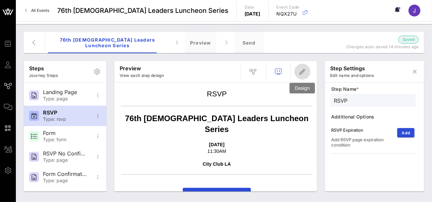
click at [305, 71] on icon "button" at bounding box center [303, 72] width 8 height 8
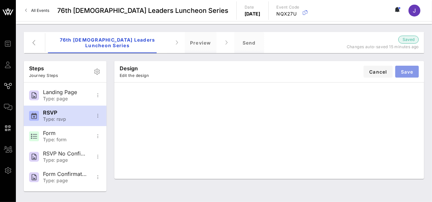
click at [403, 75] on button "Save" at bounding box center [407, 72] width 23 height 12
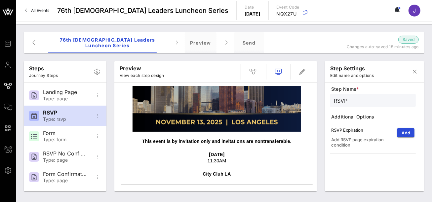
scroll to position [138, 0]
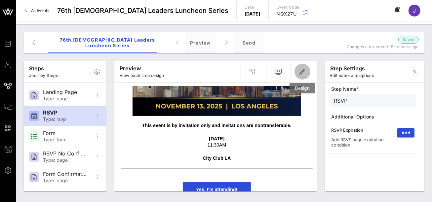
click at [306, 72] on icon "button" at bounding box center [303, 72] width 8 height 8
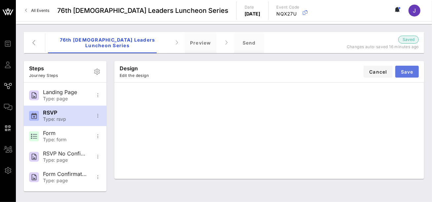
click at [409, 72] on span "Save" at bounding box center [407, 72] width 13 height 6
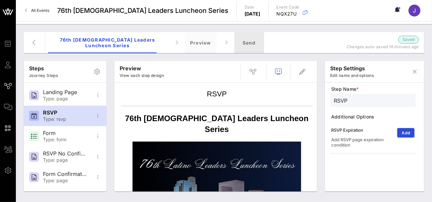
click at [237, 44] on div "Send" at bounding box center [250, 42] width 30 height 21
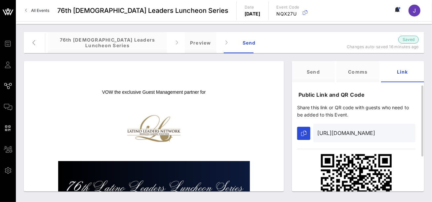
click at [356, 133] on input "https://go.vow.app/event/2f278fb6-0810-4ff8-a6e1-804e44f497de/journeys/577?atte…" at bounding box center [365, 133] width 94 height 11
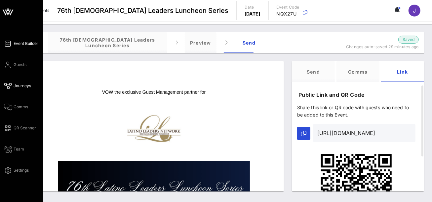
click at [6, 43] on icon at bounding box center [8, 43] width 8 height 1
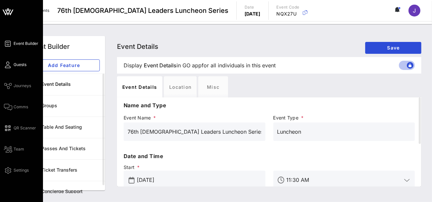
click at [15, 66] on span "Guests" at bounding box center [20, 65] width 13 height 6
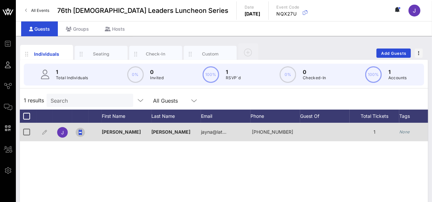
click at [80, 134] on icon "button" at bounding box center [80, 132] width 3 height 5
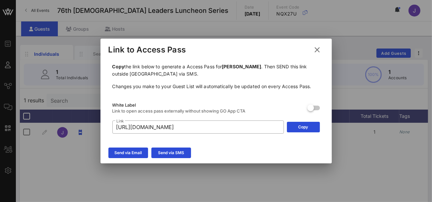
click at [318, 48] on icon at bounding box center [317, 50] width 9 height 8
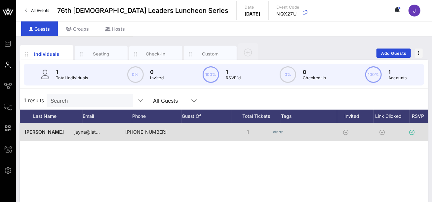
scroll to position [0, 127]
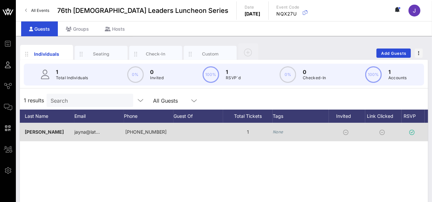
click at [282, 132] on icon "None" at bounding box center [278, 132] width 11 height 5
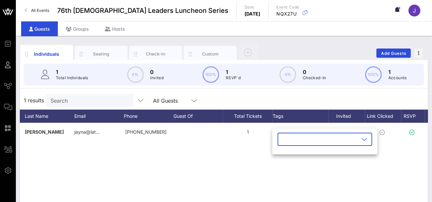
click at [289, 139] on input "text" at bounding box center [320, 139] width 77 height 11
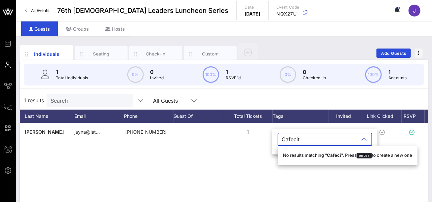
type input "Cafecito"
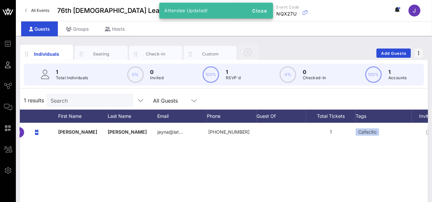
scroll to position [0, 0]
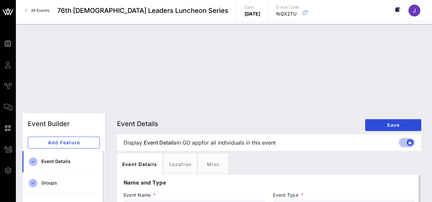
scroll to position [1, 0]
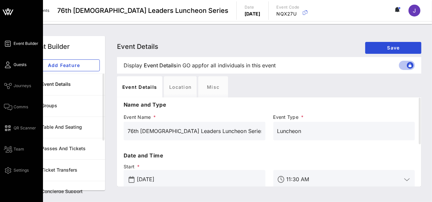
click at [7, 66] on icon at bounding box center [8, 65] width 8 height 1
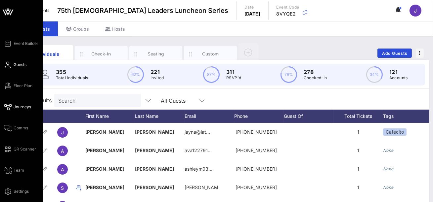
click at [9, 107] on icon at bounding box center [8, 107] width 8 height 1
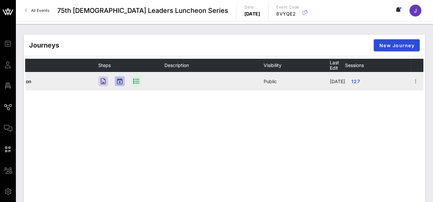
scroll to position [0, 29]
click at [409, 84] on icon "button" at bounding box center [413, 81] width 8 height 8
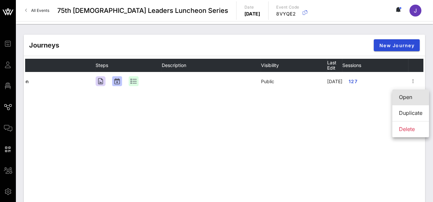
click at [406, 98] on div "Open" at bounding box center [410, 97] width 23 height 6
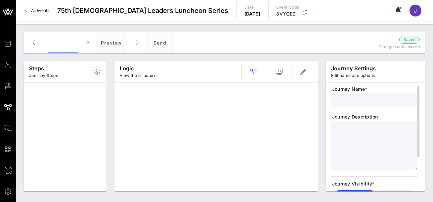
type input "Registration"
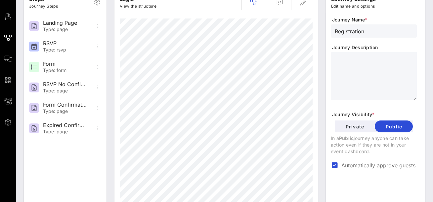
scroll to position [82, 0]
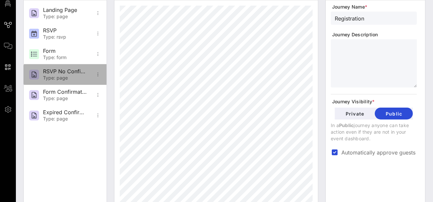
click at [60, 74] on div "RSVP No Confirmation" at bounding box center [65, 71] width 44 height 6
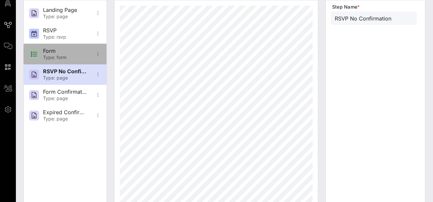
click at [59, 57] on div "Type: form" at bounding box center [65, 58] width 44 height 6
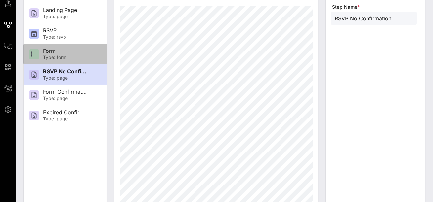
type input "Form"
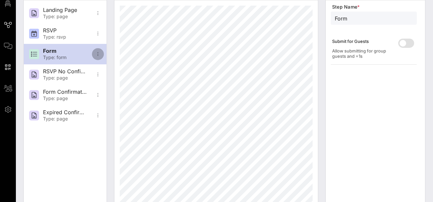
click at [99, 56] on icon "button" at bounding box center [98, 54] width 8 height 8
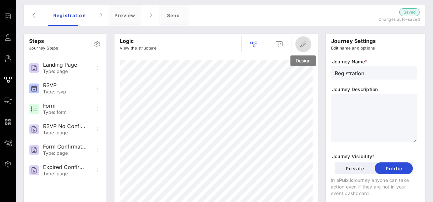
click at [301, 43] on icon "button" at bounding box center [303, 44] width 8 height 8
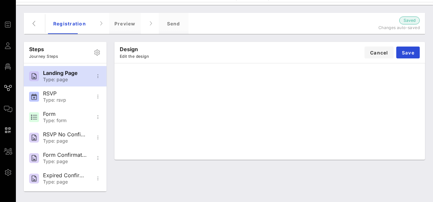
scroll to position [19, 0]
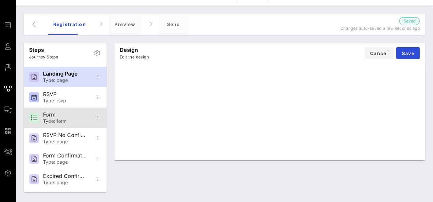
click at [66, 116] on div "Form" at bounding box center [65, 115] width 44 height 6
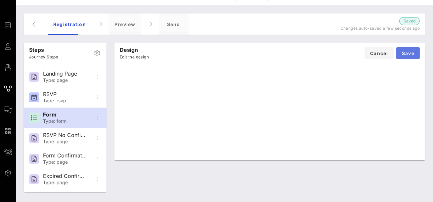
click at [407, 49] on button "Save" at bounding box center [407, 53] width 23 height 12
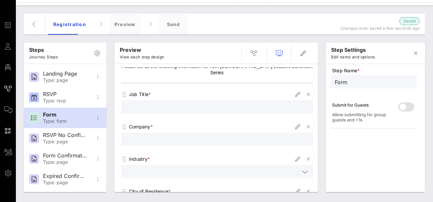
scroll to position [21, 0]
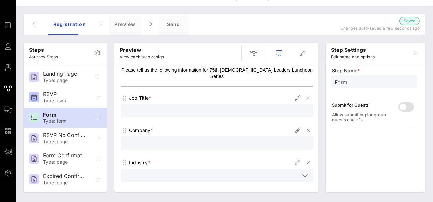
click at [139, 95] on div "Job Title *" at bounding box center [140, 98] width 22 height 7
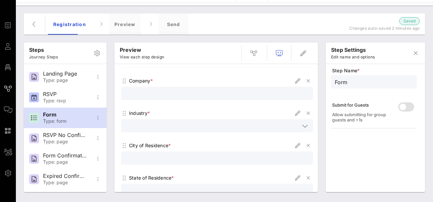
scroll to position [65, 0]
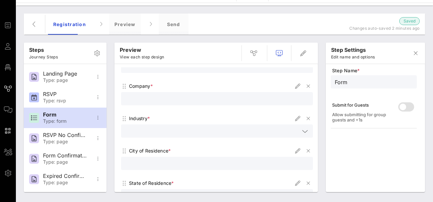
click at [144, 115] on div "Industry *" at bounding box center [139, 118] width 21 height 7
click at [148, 115] on div "Industry *" at bounding box center [139, 118] width 21 height 7
drag, startPoint x: 148, startPoint y: 113, endPoint x: 126, endPoint y: 112, distance: 21.5
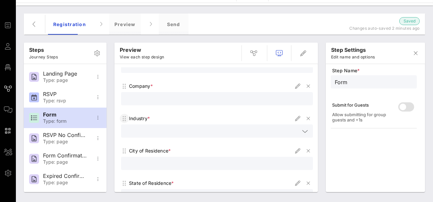
click at [126, 114] on div "Industry *" at bounding box center [217, 118] width 192 height 9
click at [135, 115] on div "Industry *" at bounding box center [139, 118] width 21 height 7
drag, startPoint x: 148, startPoint y: 113, endPoint x: 129, endPoint y: 113, distance: 18.9
click at [129, 114] on div "Industry *" at bounding box center [217, 118] width 192 height 9
copy div "Industry"
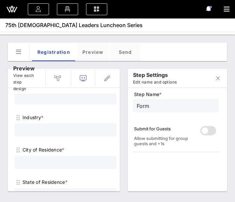
scroll to position [95, 0]
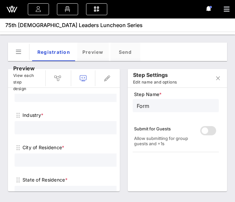
click at [58, 111] on div "Industry *" at bounding box center [111, 115] width 192 height 9
click at [73, 124] on input "text" at bounding box center [106, 128] width 175 height 9
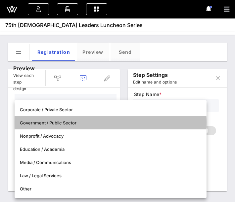
click at [62, 123] on div "Government / Public Sector" at bounding box center [110, 122] width 181 height 5
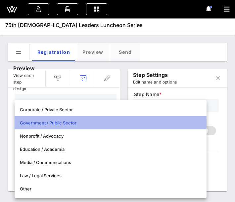
click at [64, 124] on div "Government / Public Sector" at bounding box center [110, 122] width 181 height 5
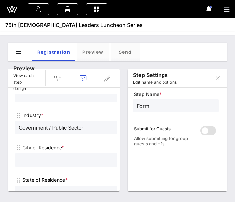
click at [61, 125] on div "Government / Public Sector" at bounding box center [51, 128] width 65 height 6
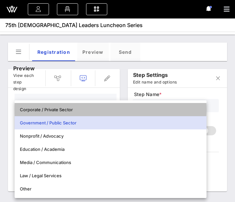
click at [20, 106] on div "Corporate / Private Sector" at bounding box center [110, 110] width 181 height 11
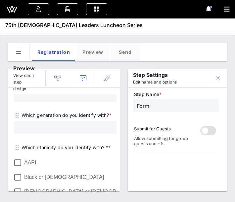
scroll to position [221, 1]
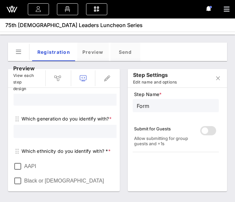
click at [56, 116] on div "Which generation do you identify with? *" at bounding box center [67, 119] width 90 height 7
copy div "Which generation do you identify with? *"
click at [64, 127] on input "text" at bounding box center [105, 131] width 175 height 9
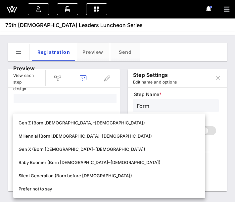
scroll to position [266, 1]
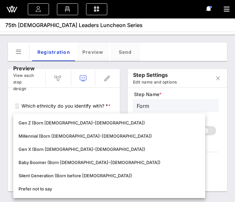
click at [10, 107] on div "RSVP Form Please tell us the following information for 75th [DEMOGRAPHIC_DATA] …" at bounding box center [64, 140] width 112 height 104
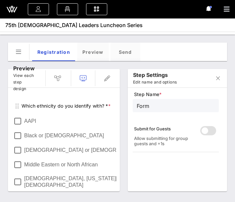
scroll to position [269, 1]
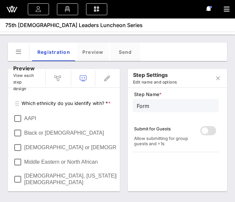
drag, startPoint x: 104, startPoint y: 98, endPoint x: 23, endPoint y: 98, distance: 81.4
click at [23, 100] on div "Which ethnicity do you identify with? * *" at bounding box center [66, 103] width 89 height 7
copy div "Which ethnicity do you identify with?"
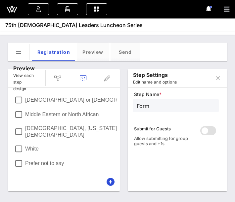
scroll to position [326, 0]
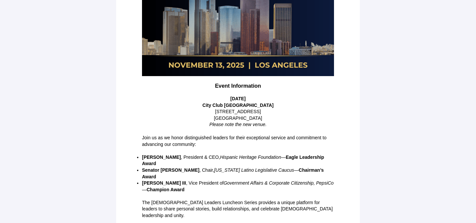
scroll to position [154, 0]
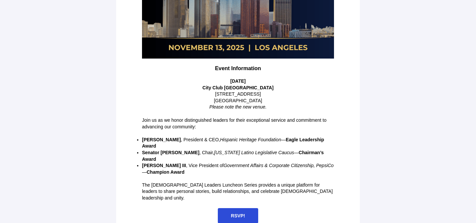
click at [244, 213] on span "RSVP!" at bounding box center [238, 215] width 14 height 5
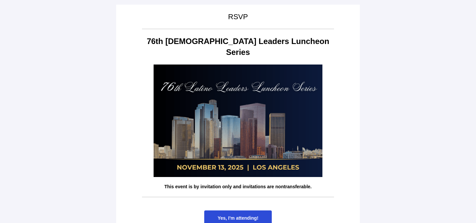
scroll to position [0, 0]
